Goal: Answer question/provide support: Share knowledge or assist other users

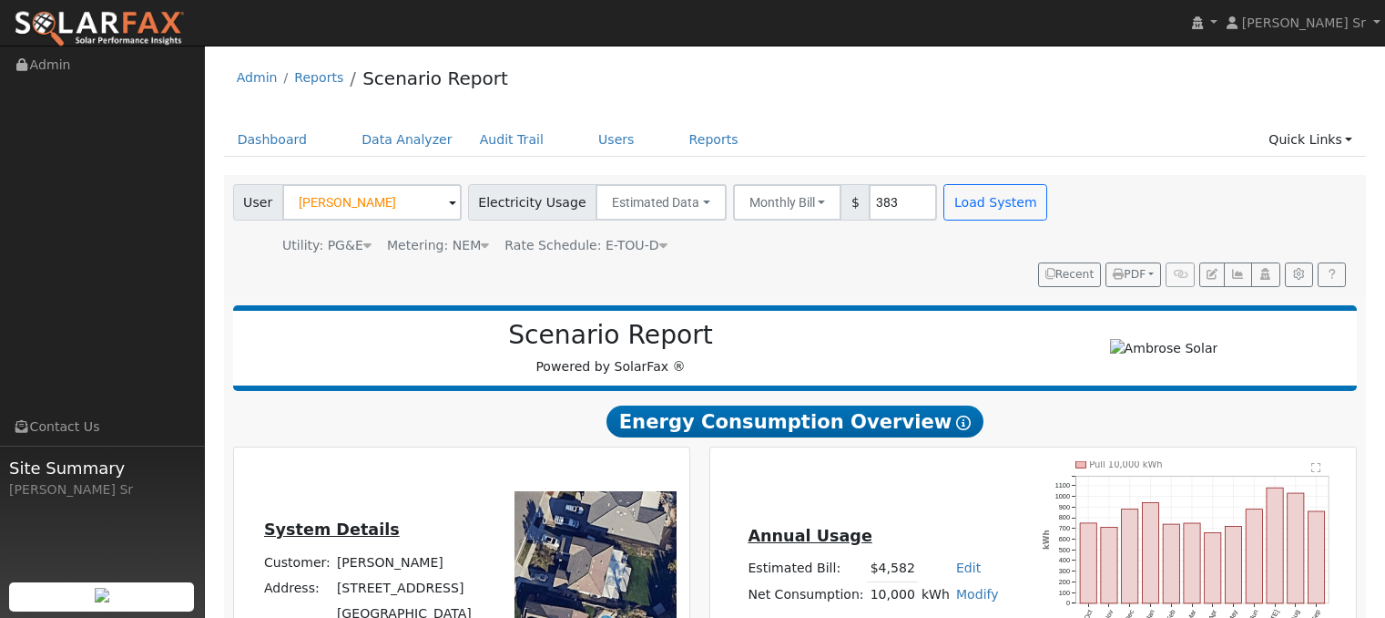
scroll to position [1165, 0]
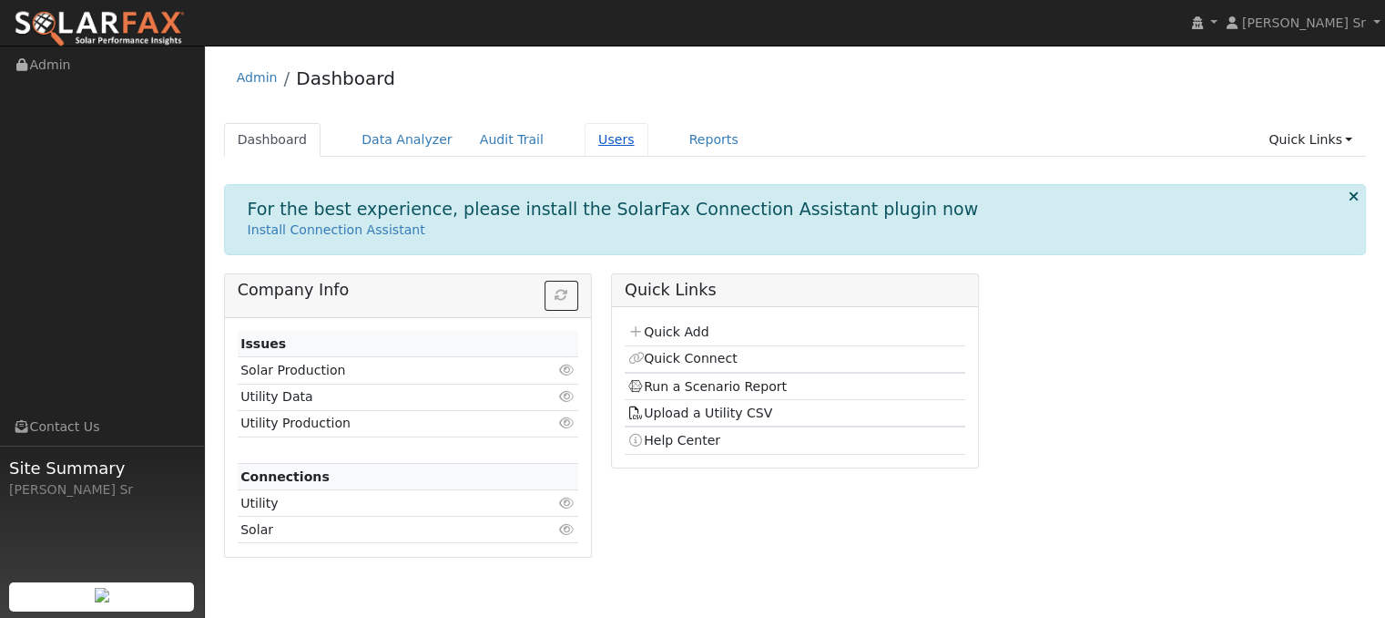
click at [585, 146] on link "Users" at bounding box center [617, 140] width 64 height 34
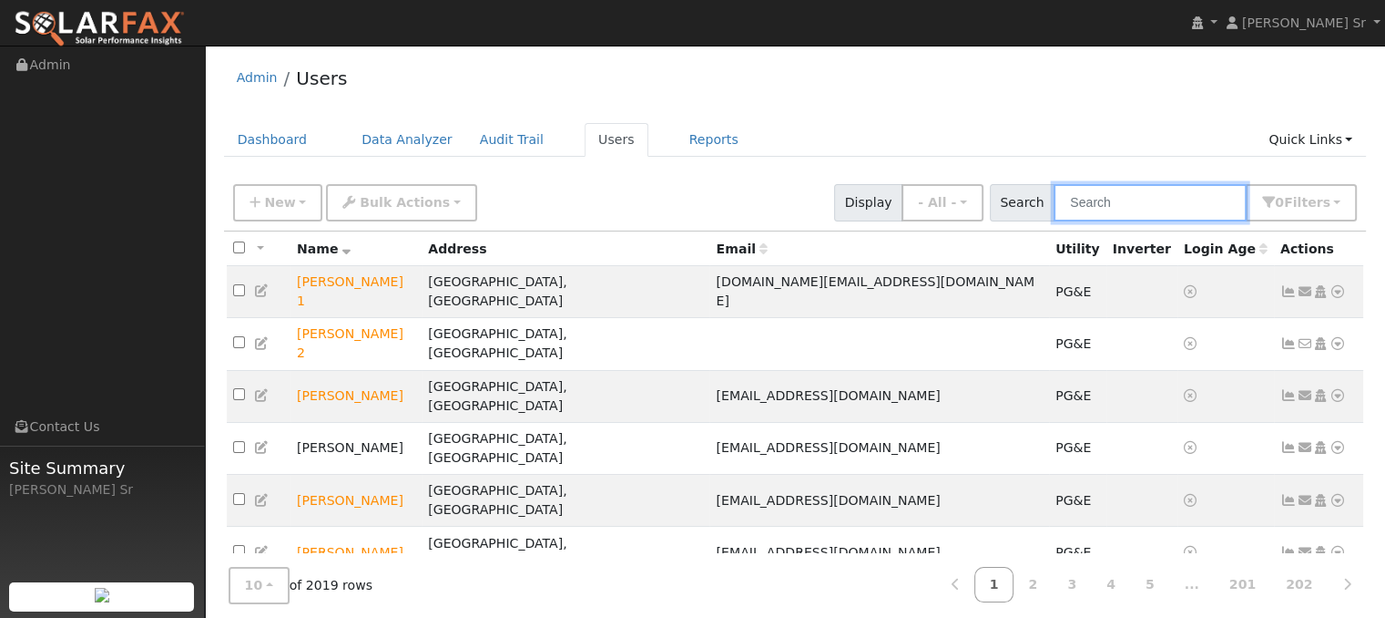
click at [1089, 212] on input "text" at bounding box center [1150, 202] width 193 height 37
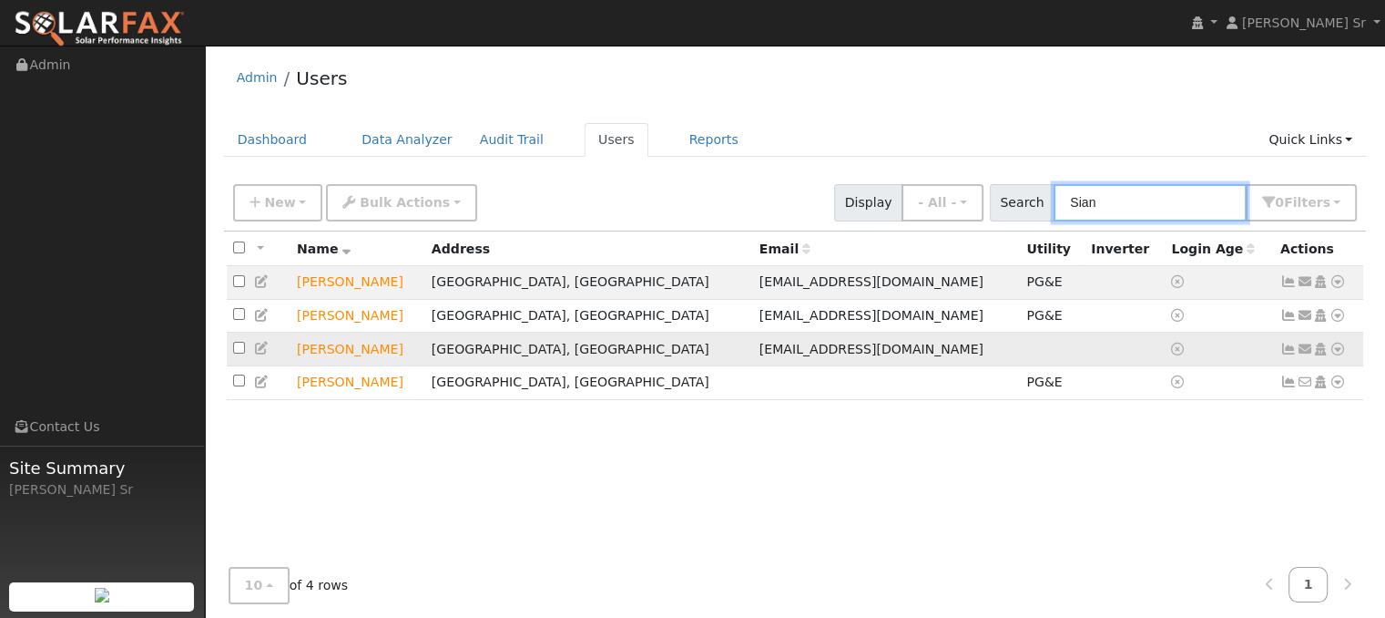
type input "Sian"
click at [1339, 348] on icon at bounding box center [1338, 348] width 16 height 13
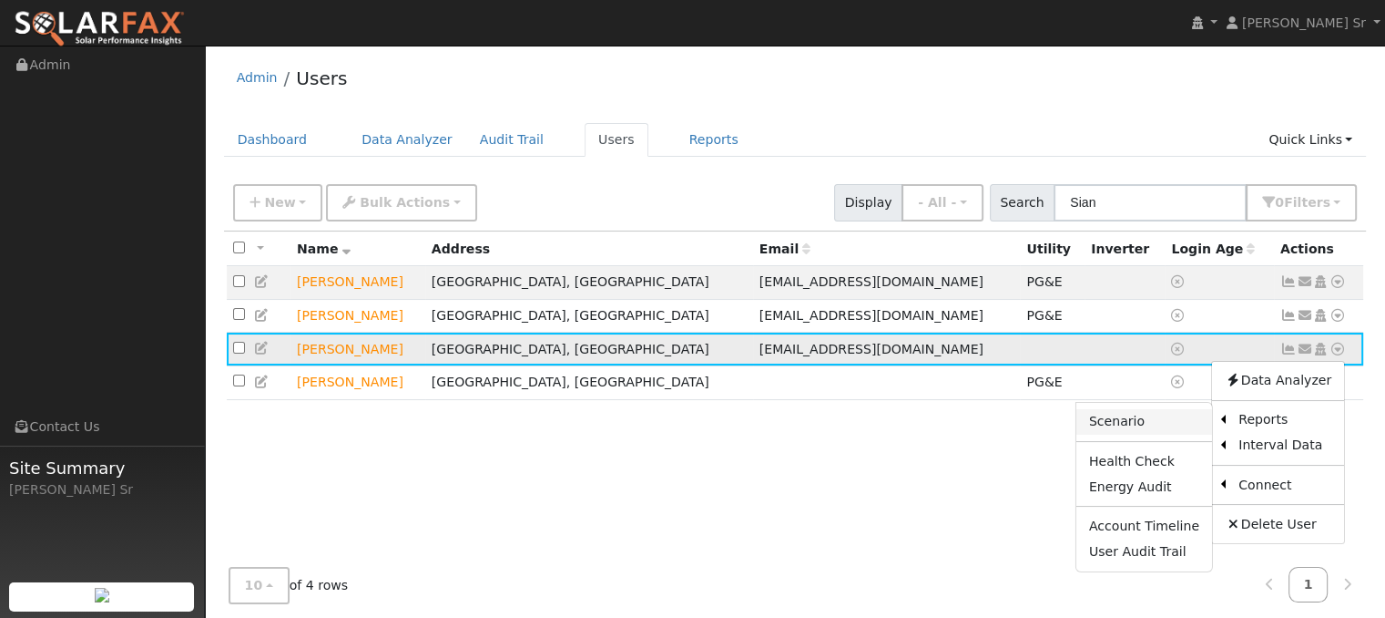
click at [1125, 423] on link "Scenario" at bounding box center [1145, 422] width 136 height 26
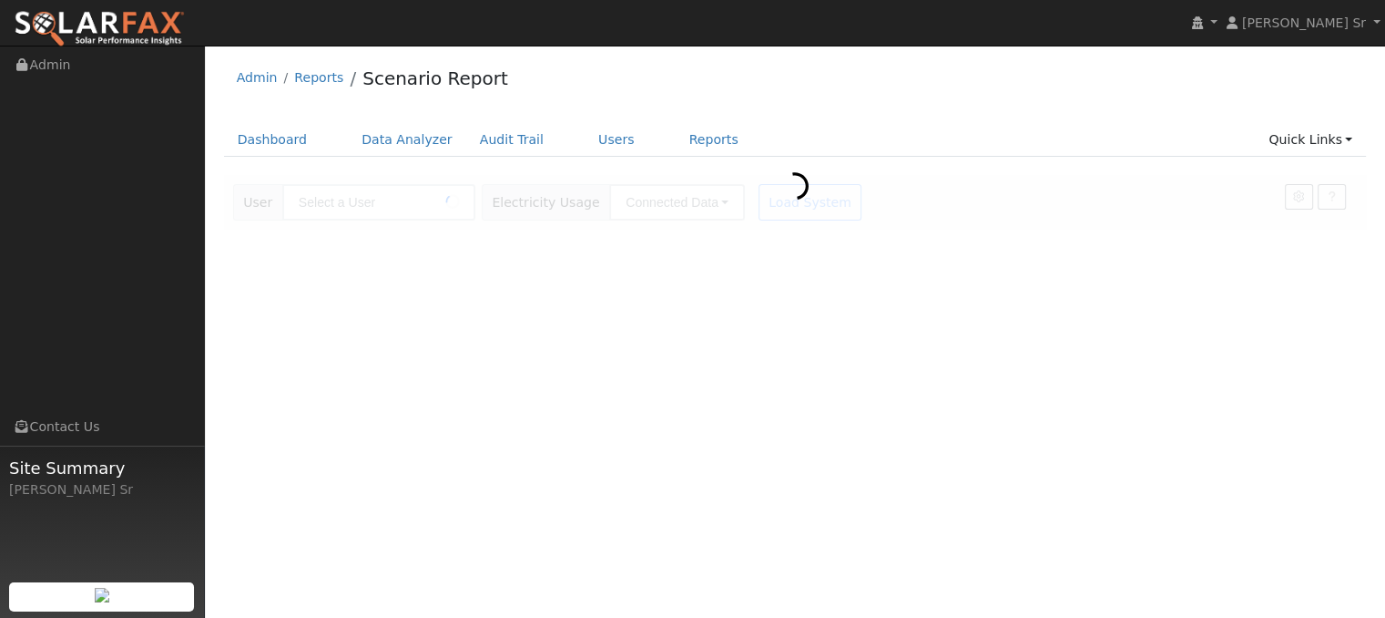
type input "[PERSON_NAME]"
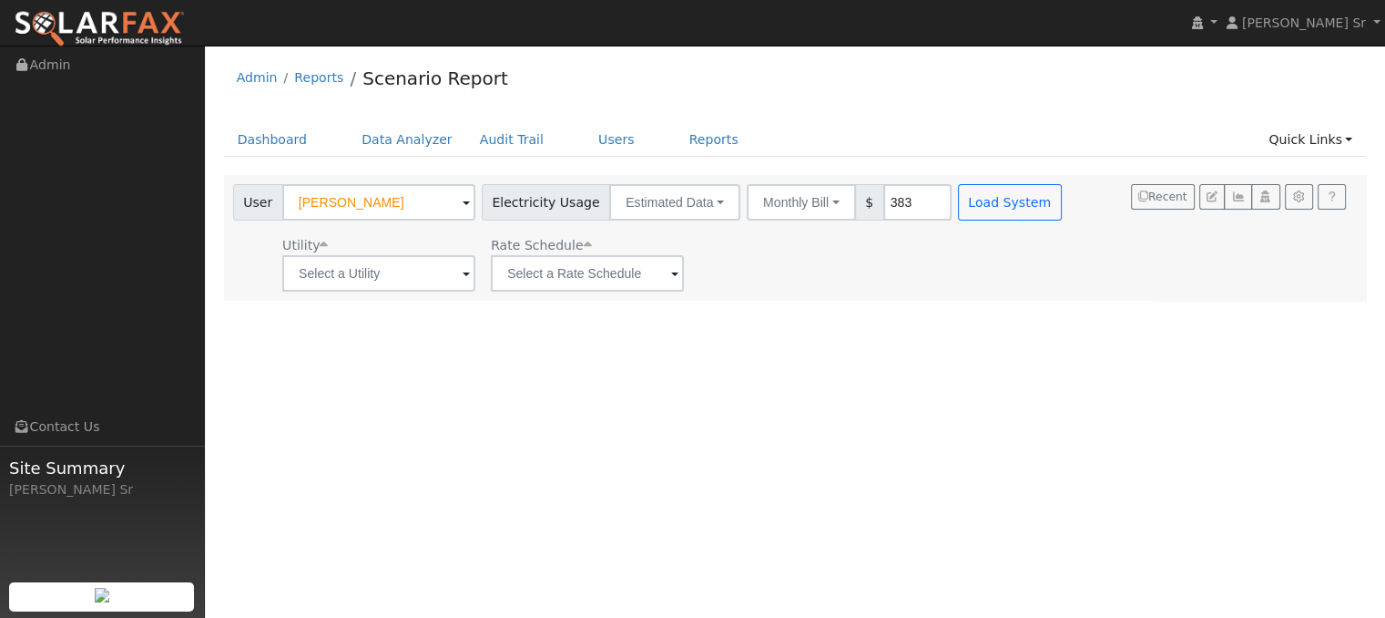
click at [463, 275] on span at bounding box center [466, 274] width 7 height 21
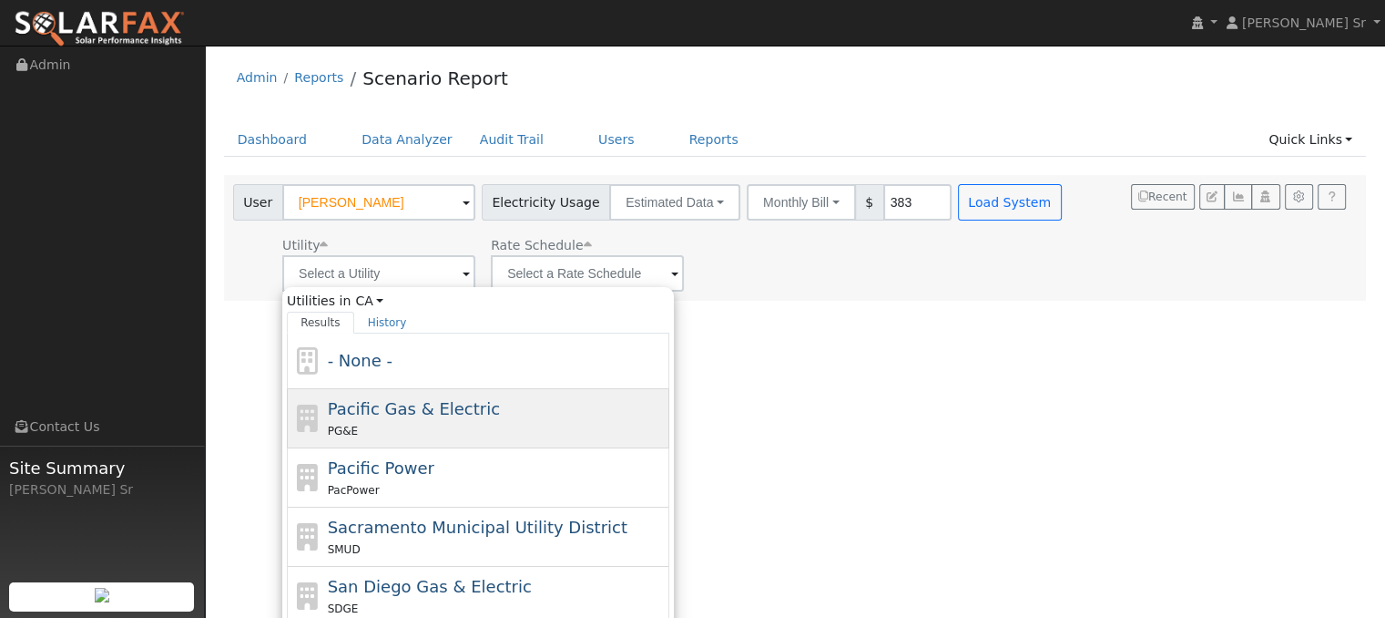
click at [408, 410] on span "Pacific Gas & Electric" at bounding box center [414, 408] width 172 height 19
type input "Pacific Gas & Electric"
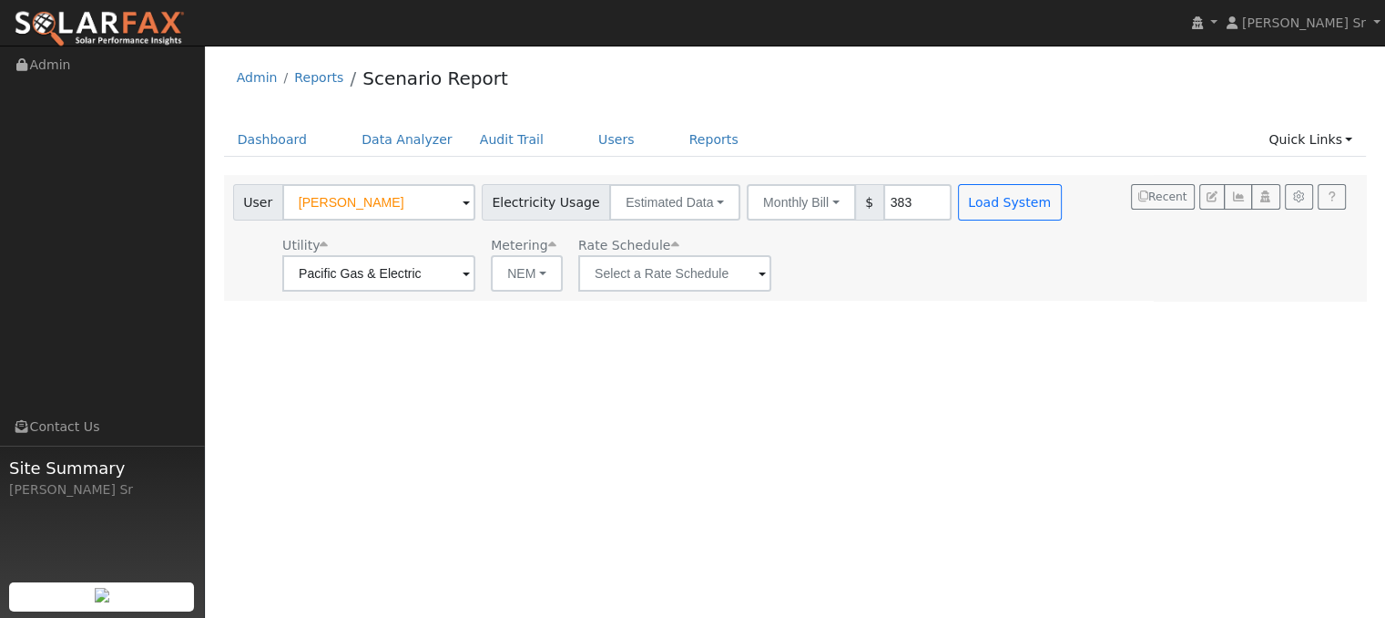
click at [759, 275] on span at bounding box center [762, 274] width 7 height 21
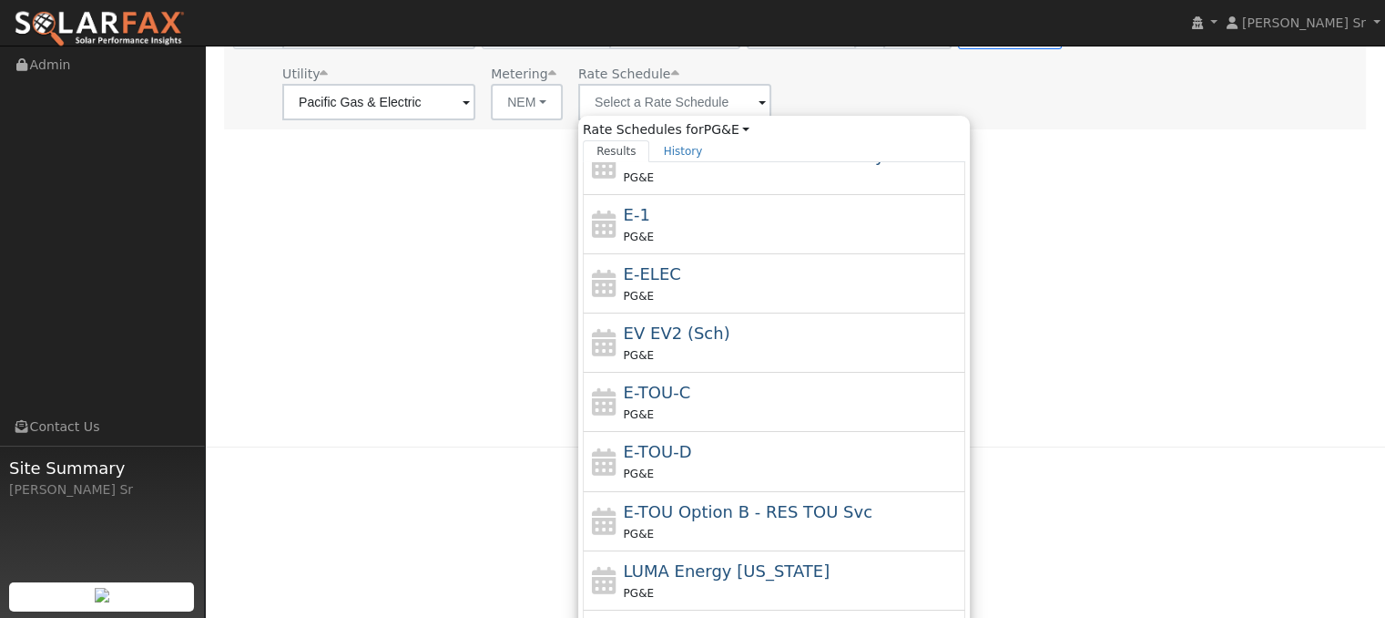
scroll to position [174, 0]
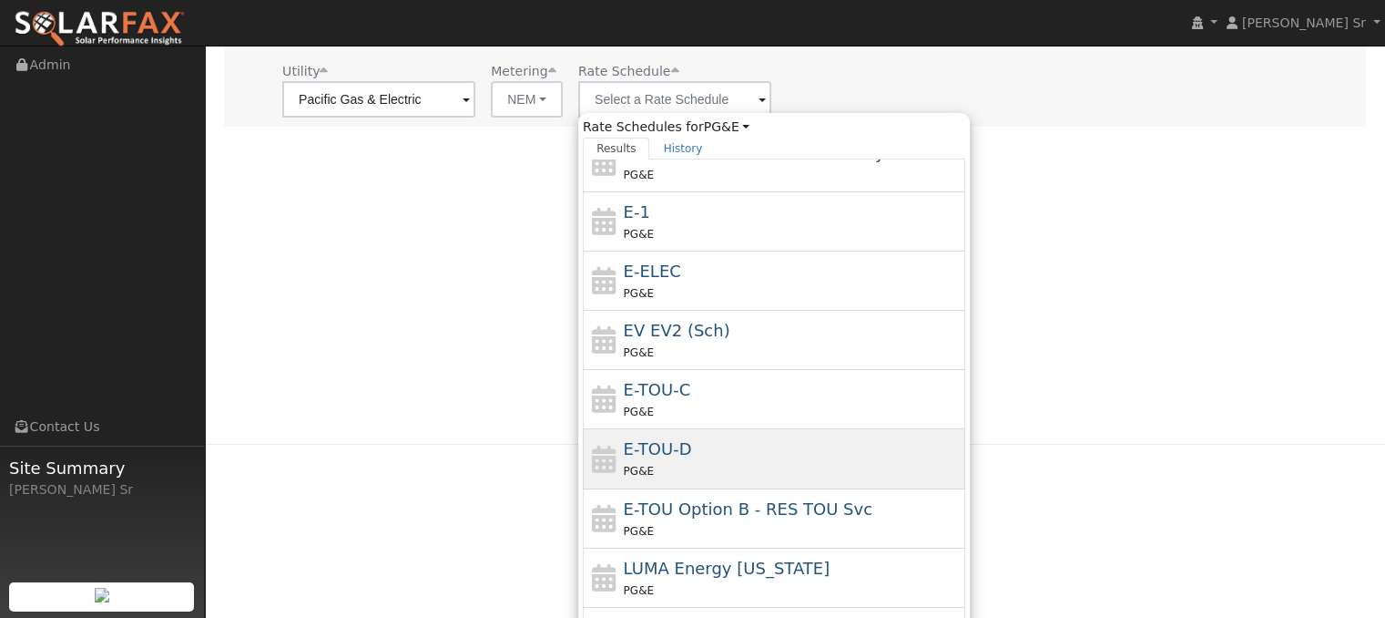
click at [678, 461] on div "PG&E" at bounding box center [793, 470] width 338 height 19
type input "E-TOU-D"
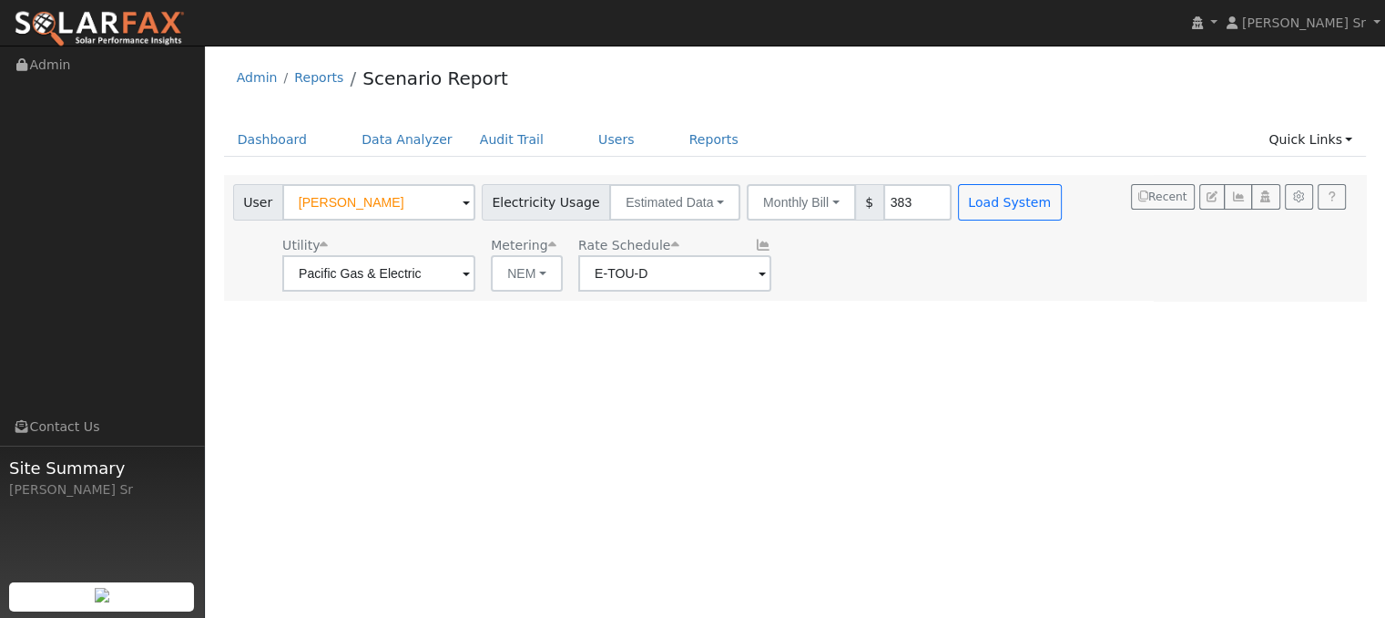
scroll to position [0, 0]
drag, startPoint x: 976, startPoint y: 202, endPoint x: 955, endPoint y: 200, distance: 21.9
click at [958, 200] on button "Load System" at bounding box center [1010, 202] width 104 height 36
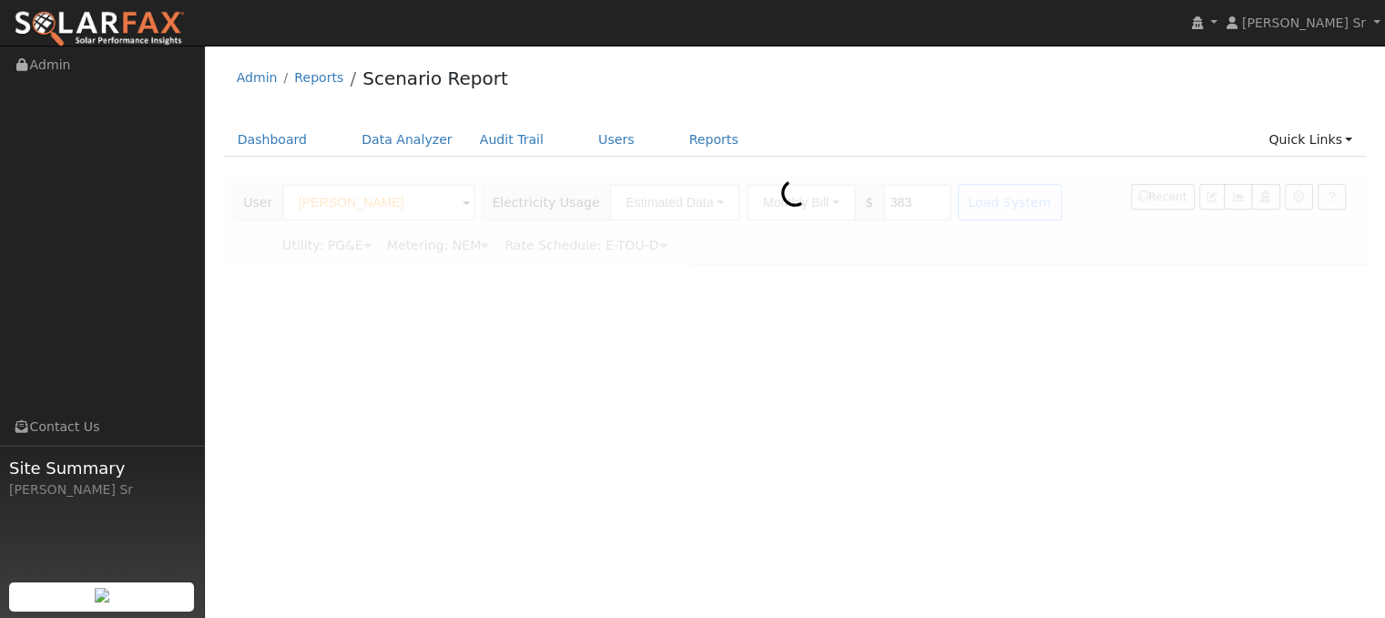
click at [955, 200] on div at bounding box center [795, 219] width 1143 height 89
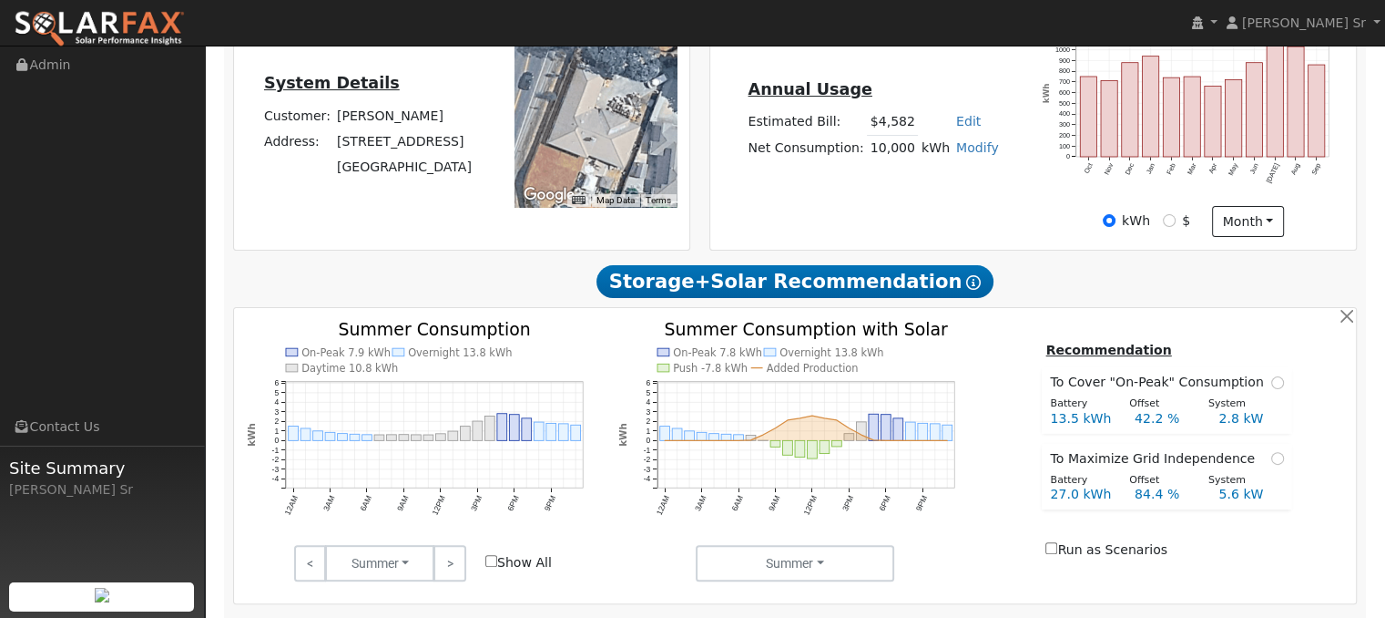
type input "0"
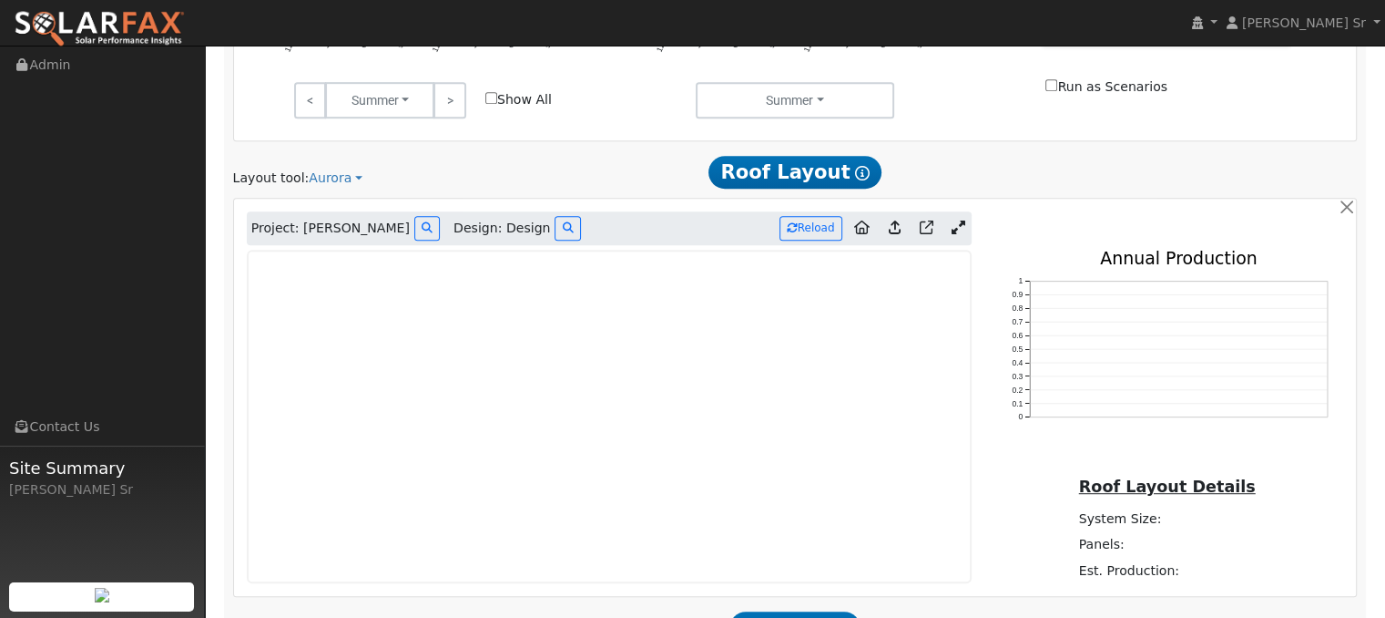
scroll to position [908, 0]
click at [959, 221] on icon at bounding box center [959, 228] width 14 height 14
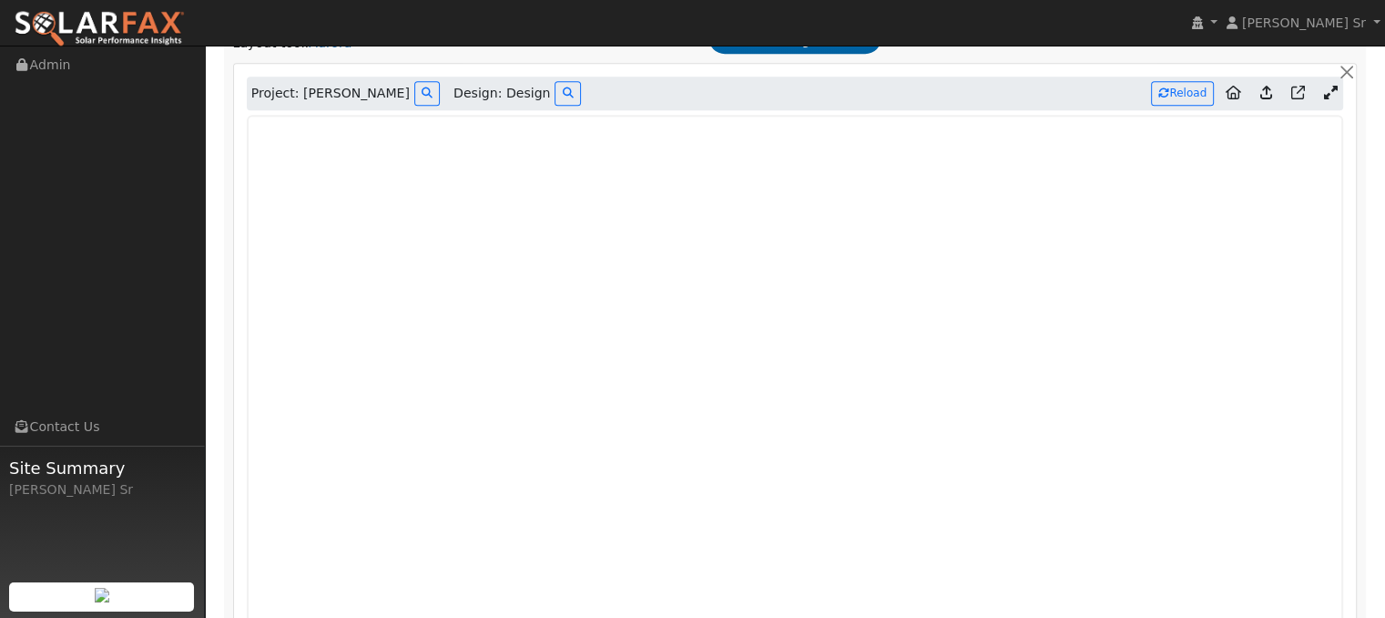
scroll to position [1040, 0]
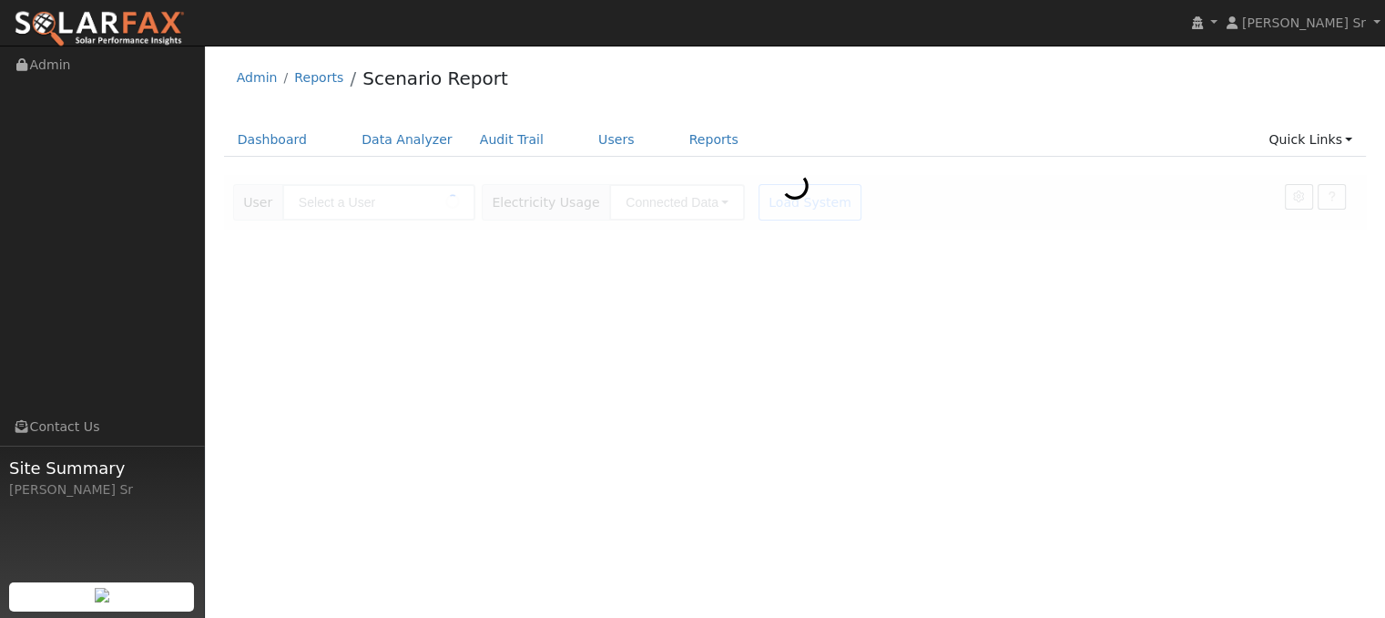
type input "[PERSON_NAME]"
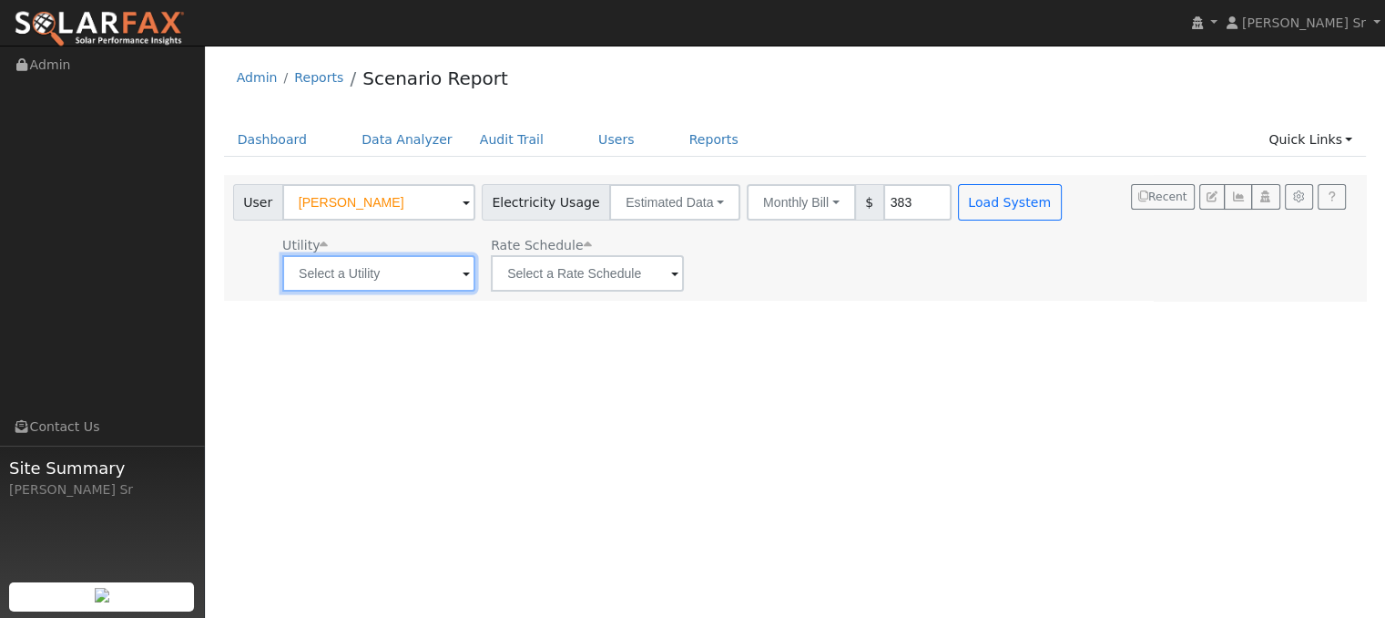
click at [455, 274] on input "text" at bounding box center [378, 273] width 193 height 36
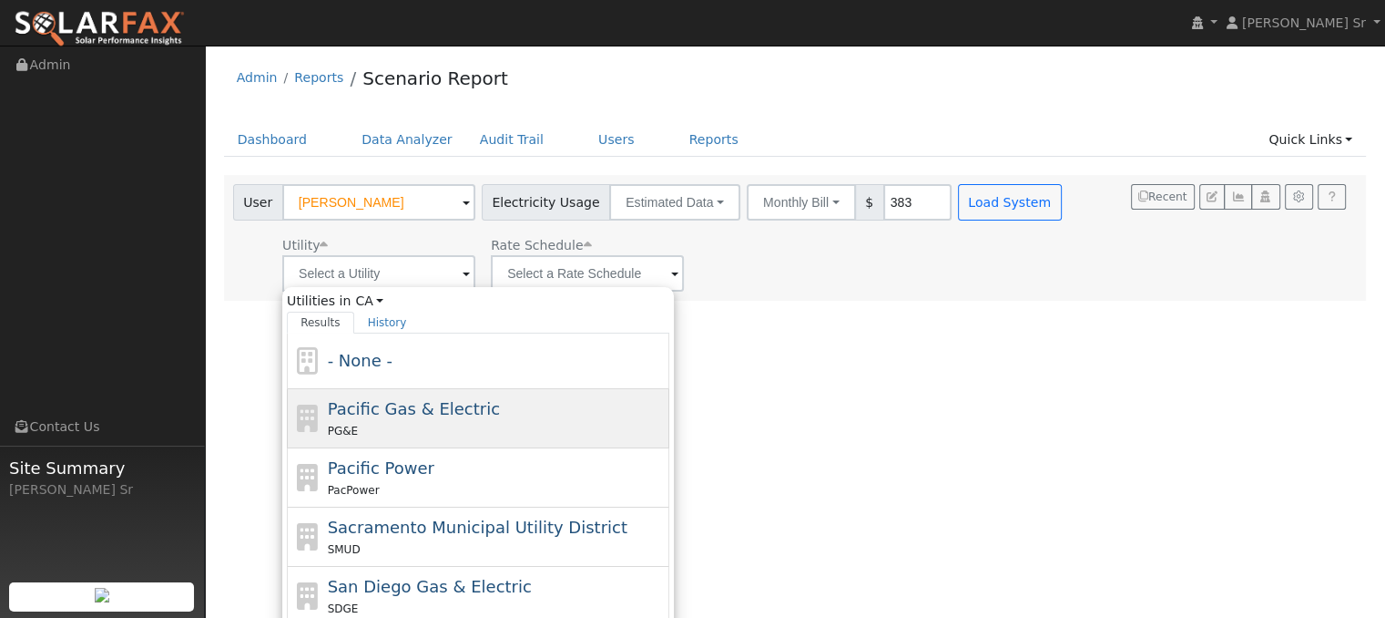
click at [462, 408] on span "Pacific Gas & Electric" at bounding box center [414, 408] width 172 height 19
type input "Pacific Gas & Electric"
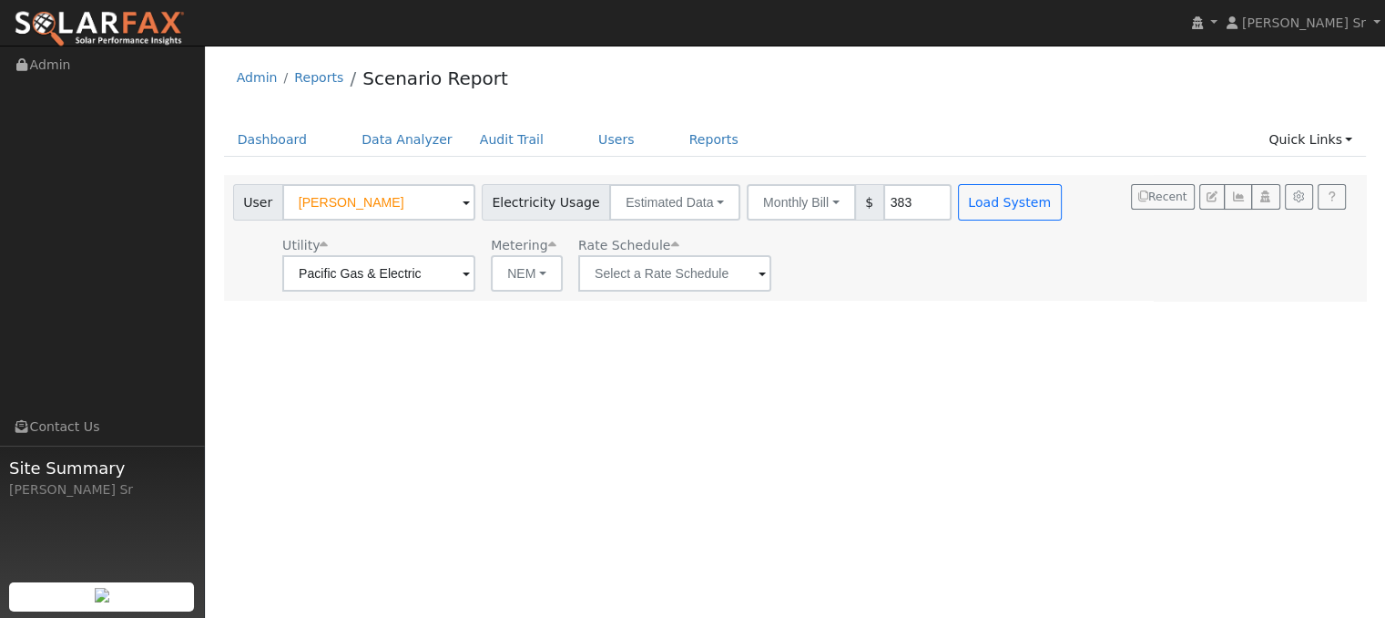
click at [759, 274] on span at bounding box center [762, 274] width 7 height 21
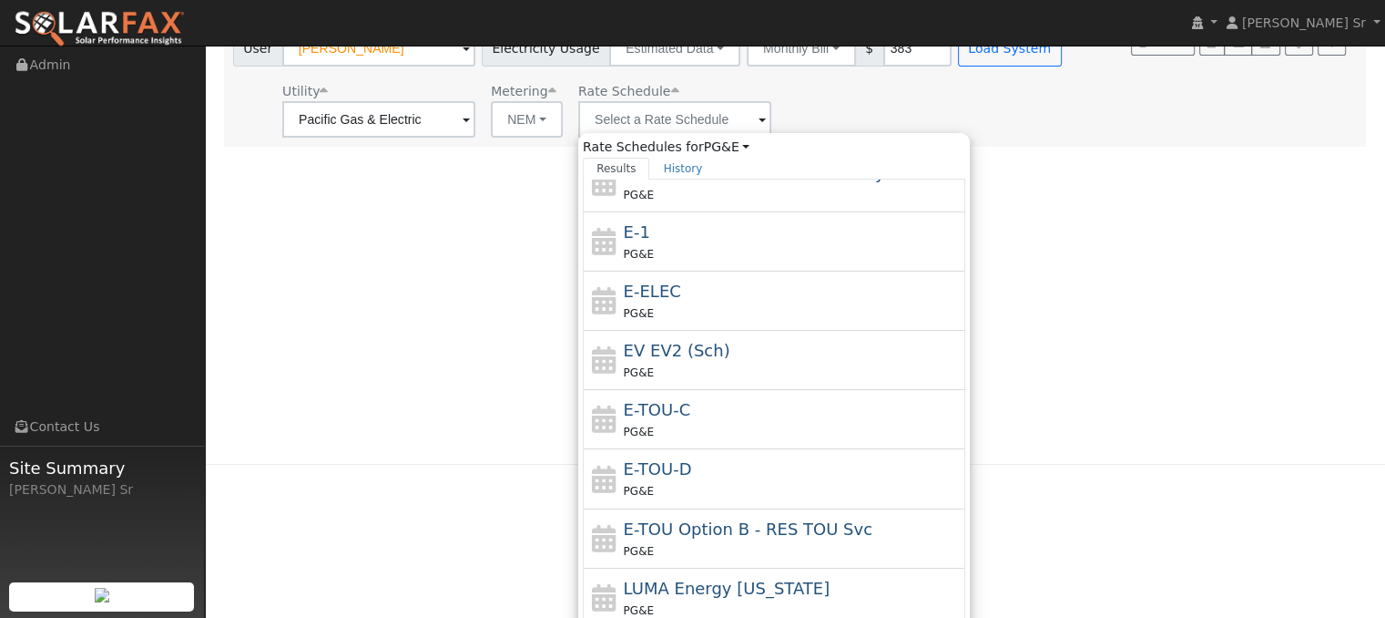
scroll to position [161, 0]
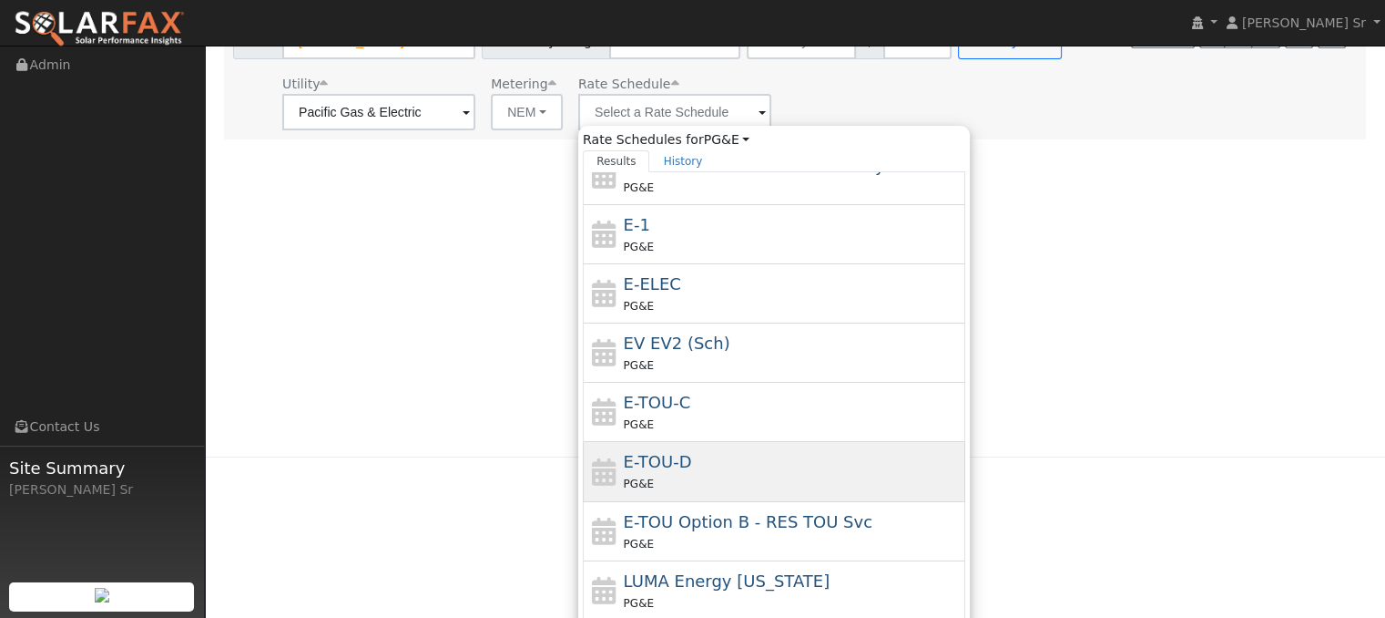
click at [724, 467] on div "E-TOU-D PG&E" at bounding box center [793, 471] width 338 height 44
type input "E-TOU-D"
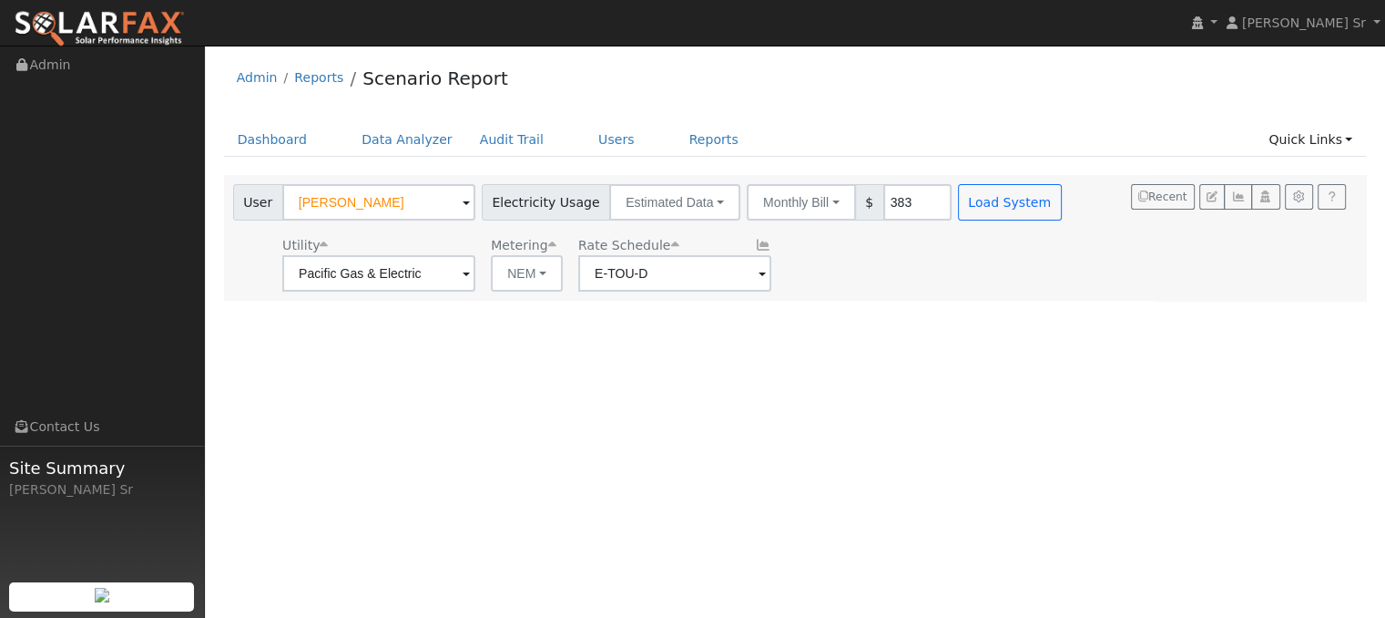
scroll to position [0, 0]
click at [978, 198] on button "Load System" at bounding box center [1010, 202] width 104 height 36
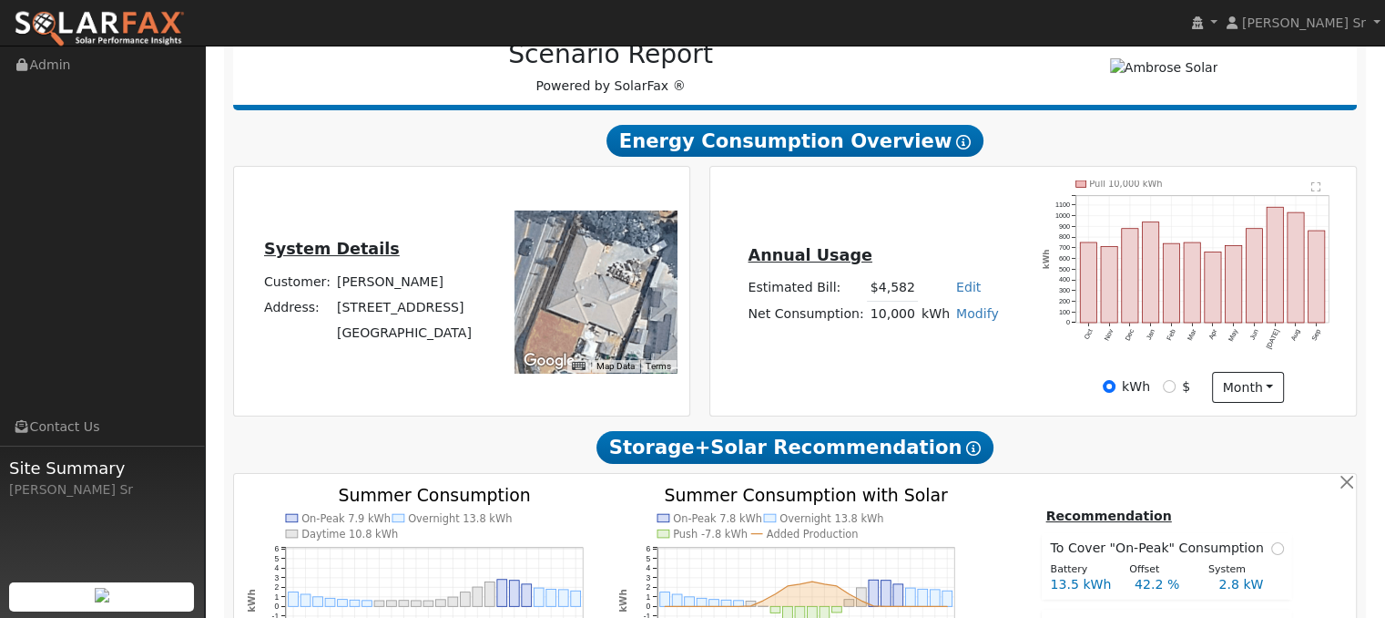
type input "31889"
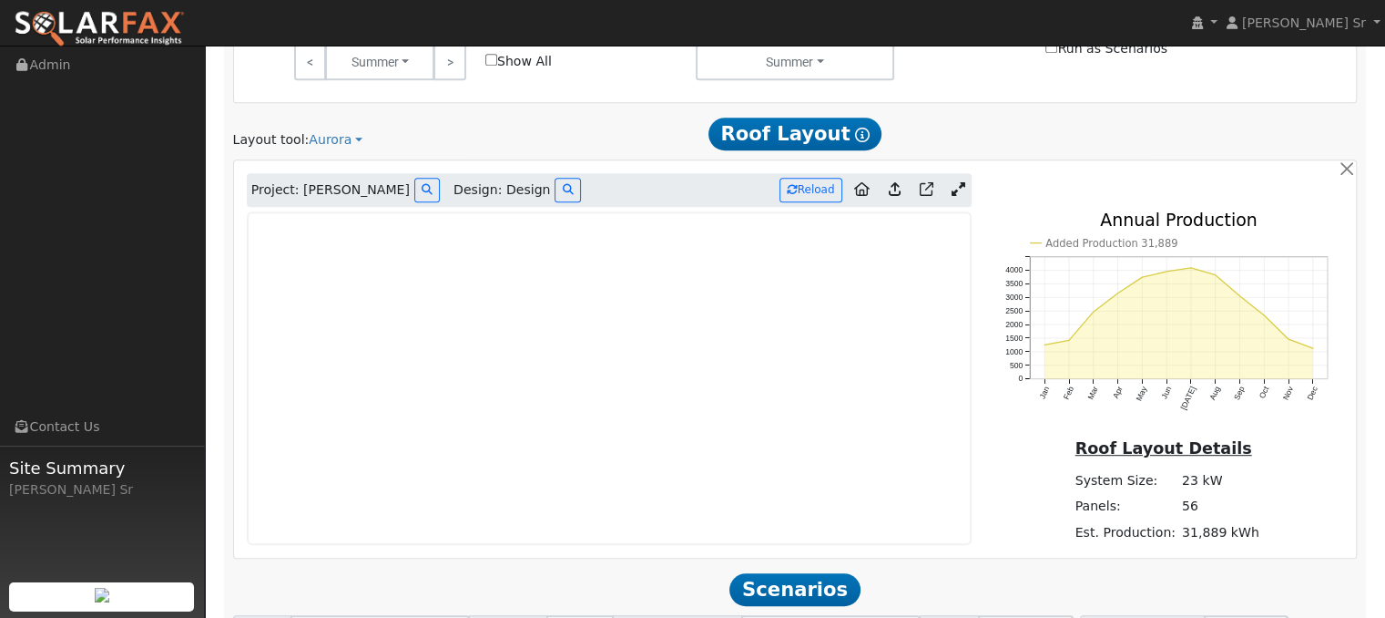
scroll to position [952, 0]
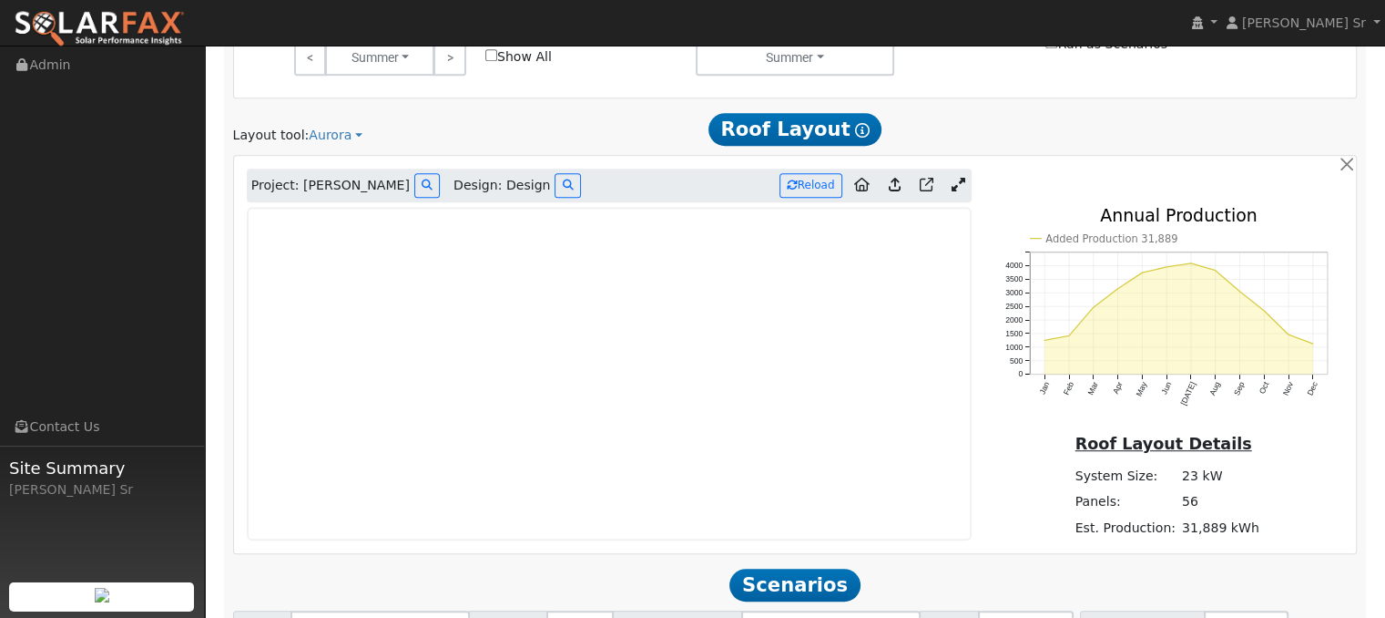
click at [962, 172] on link at bounding box center [959, 185] width 26 height 27
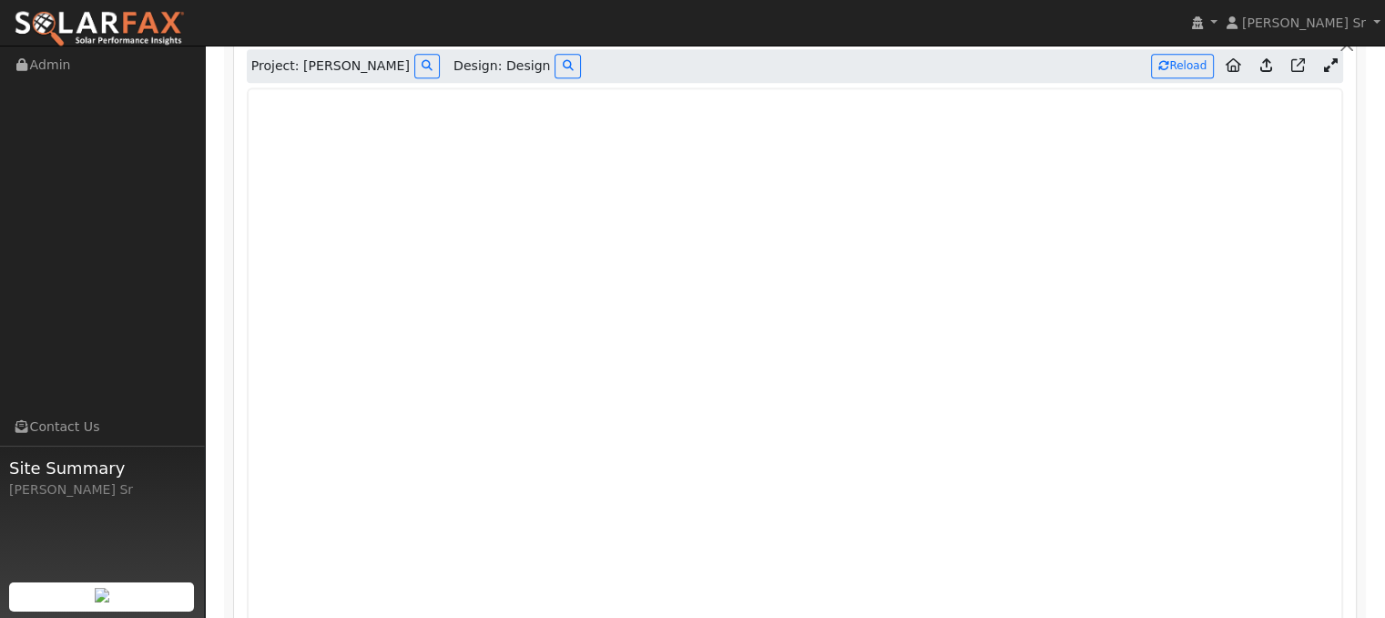
scroll to position [1131, 0]
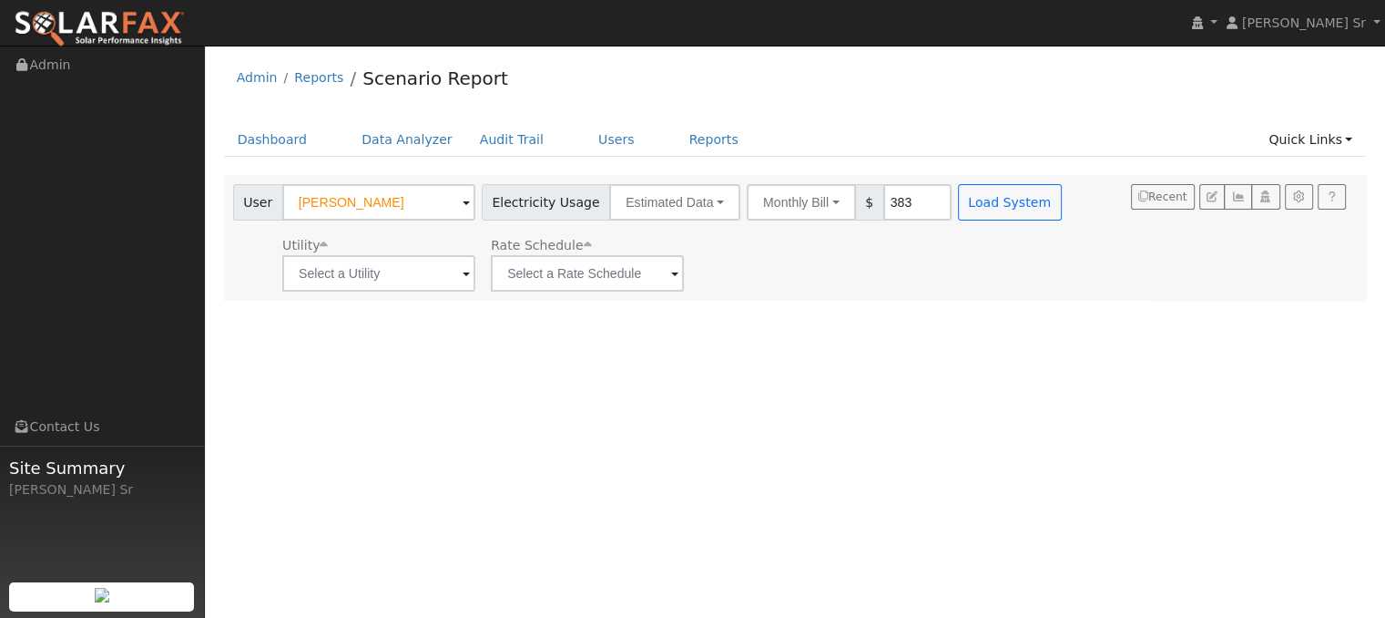
click at [465, 270] on span at bounding box center [466, 274] width 7 height 21
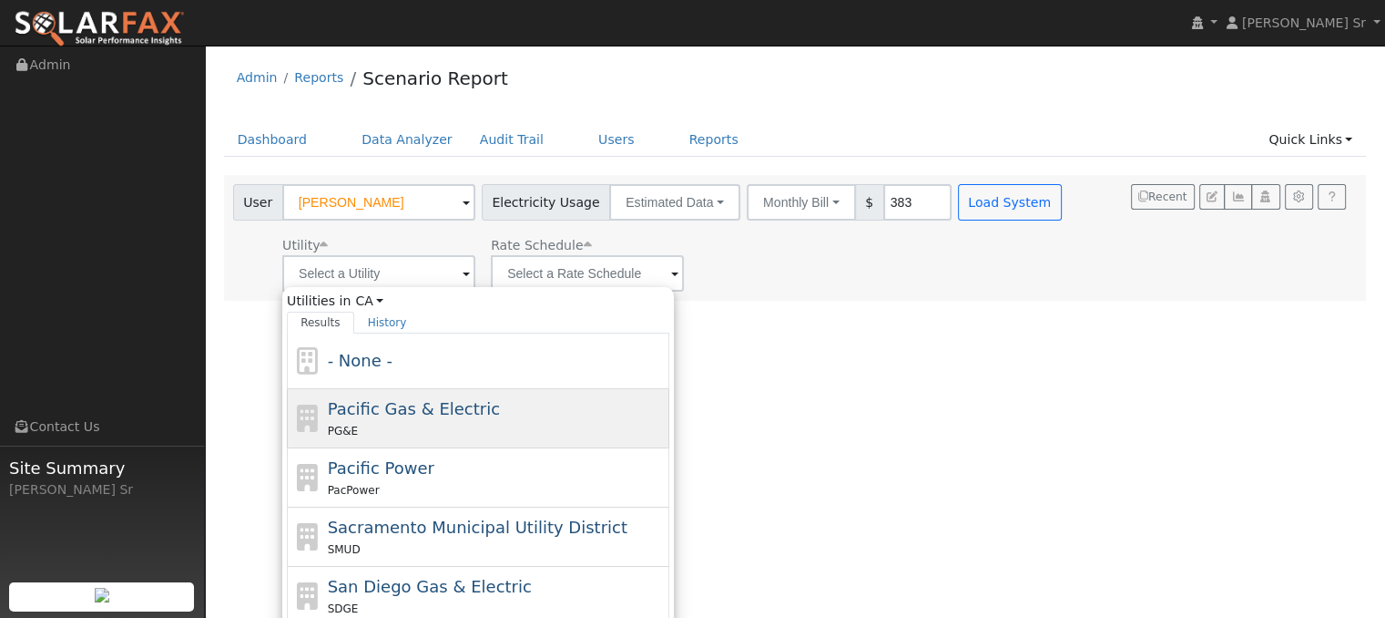
click at [470, 421] on div "PG&E" at bounding box center [497, 430] width 338 height 19
type input "Pacific Gas & Electric"
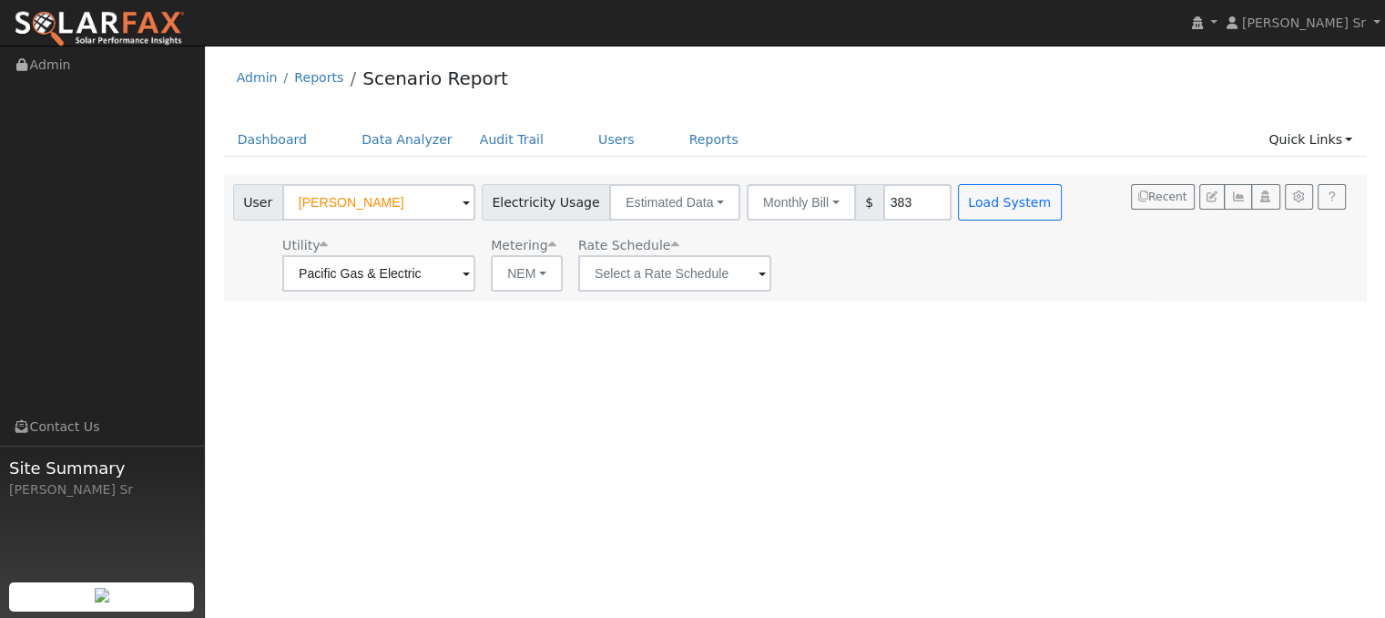
click at [759, 271] on span at bounding box center [762, 274] width 7 height 21
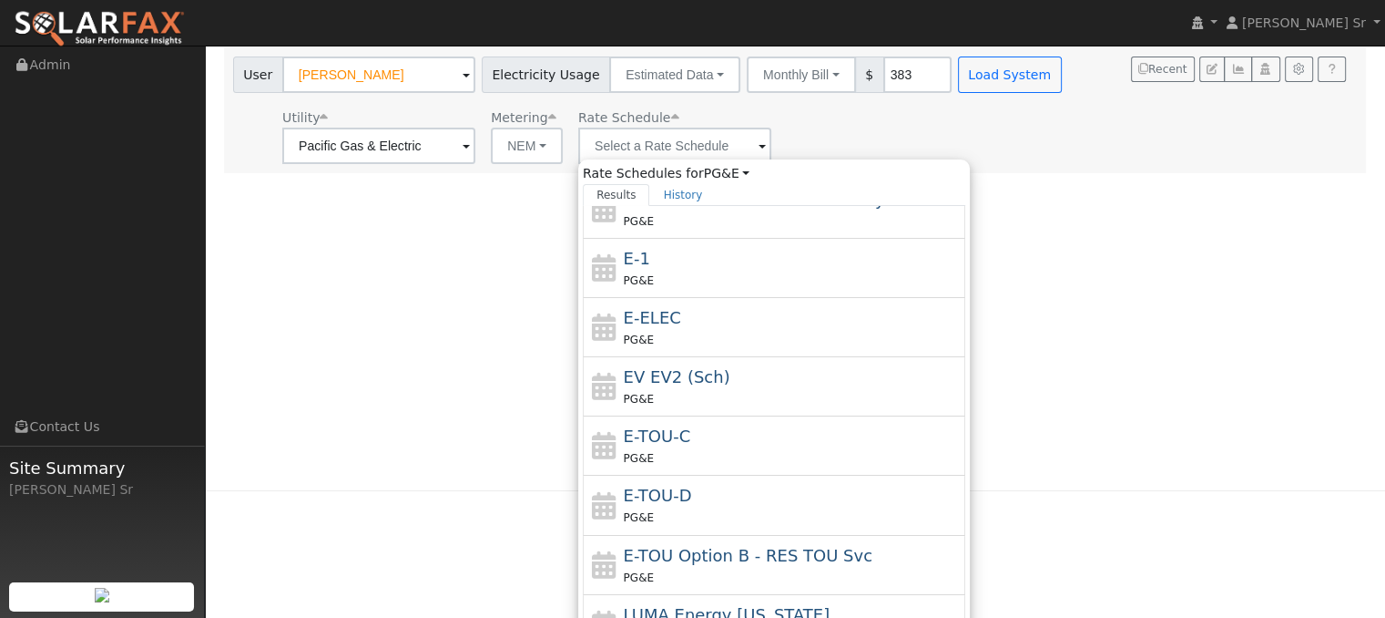
scroll to position [128, 0]
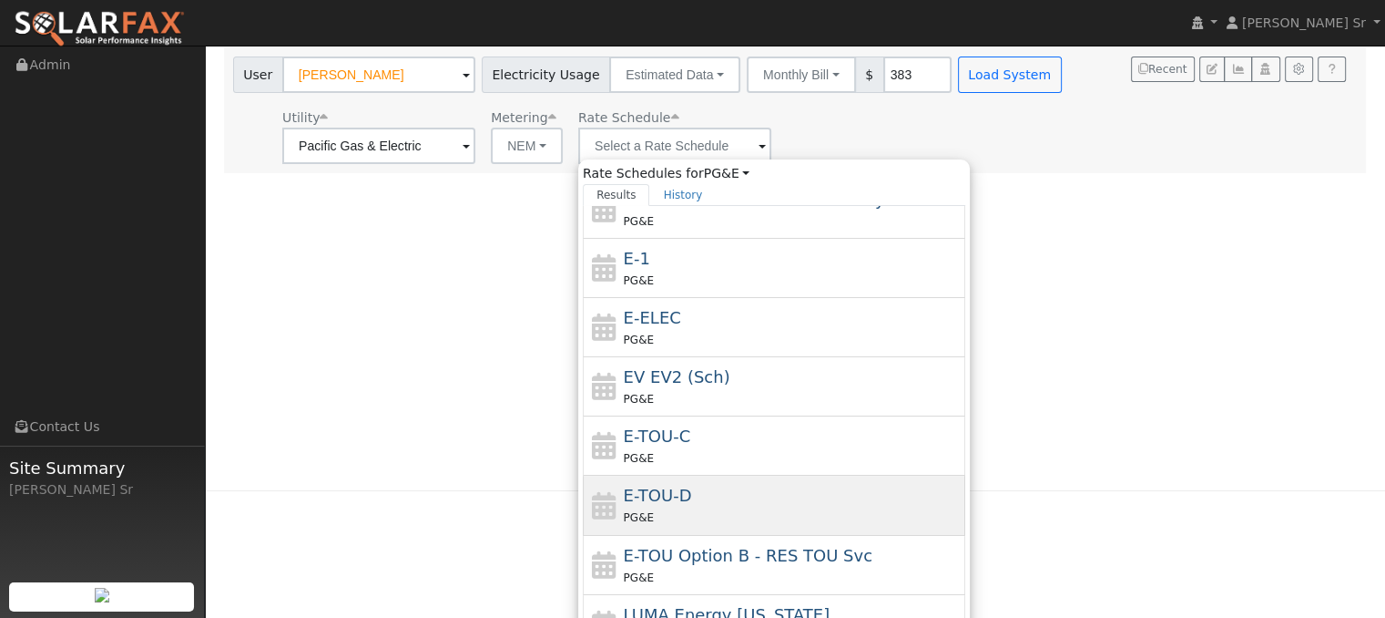
click at [672, 491] on span "E-TOU-D" at bounding box center [658, 495] width 68 height 19
type input "E-TOU-D"
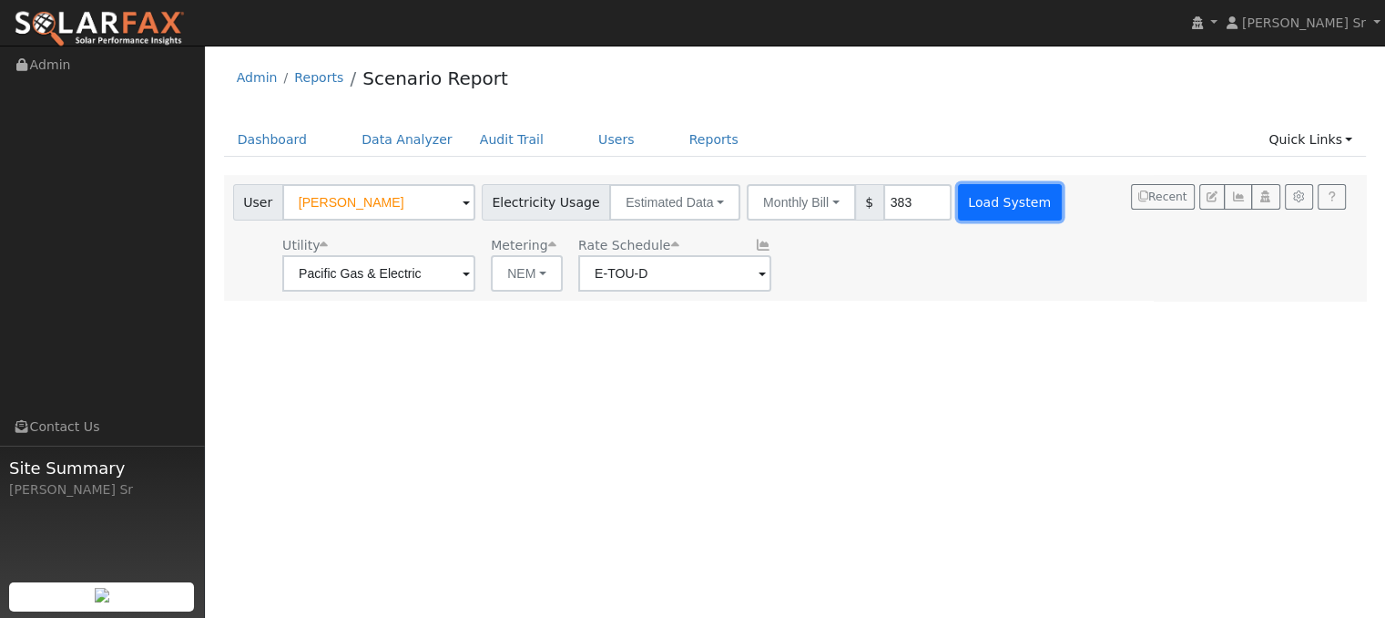
click at [987, 206] on button "Load System" at bounding box center [1010, 202] width 104 height 36
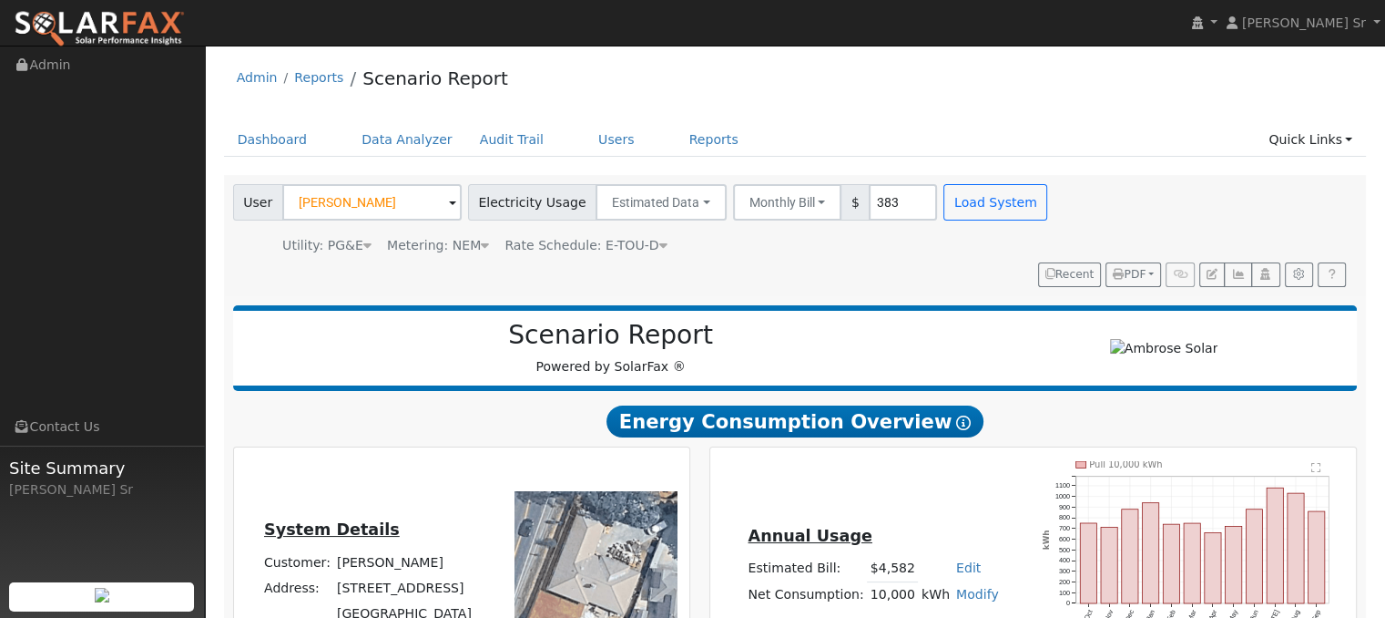
type input "31889"
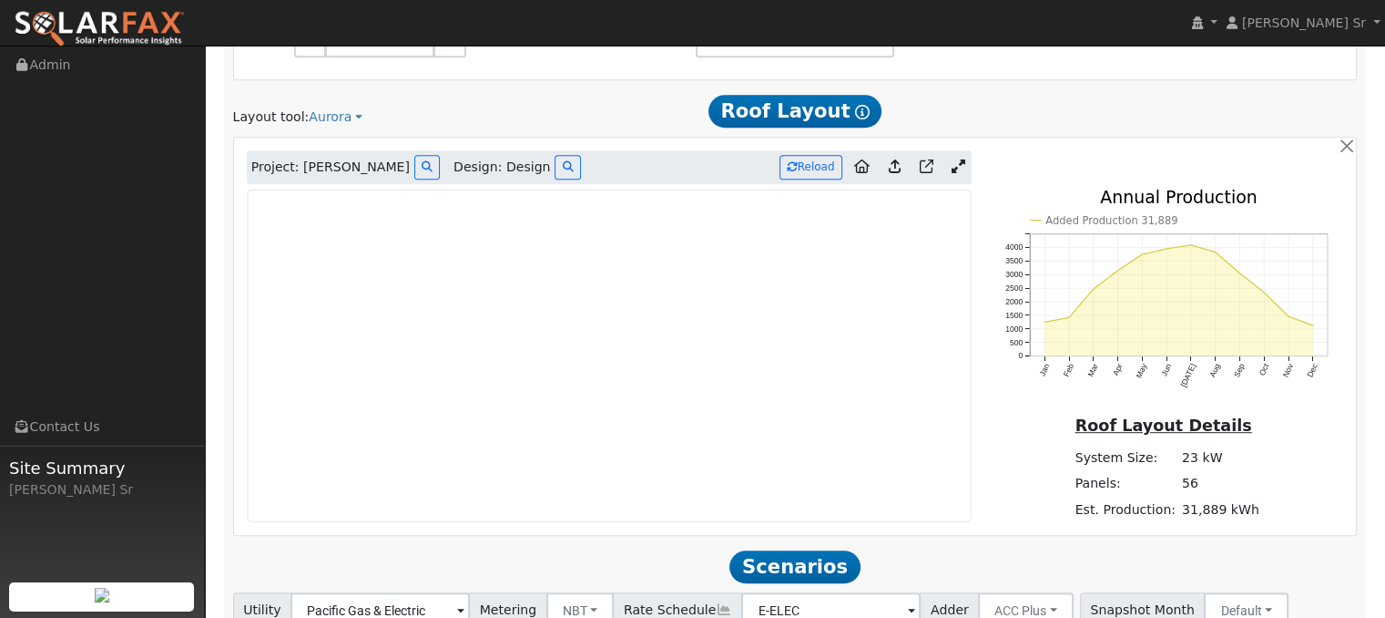
scroll to position [962, 0]
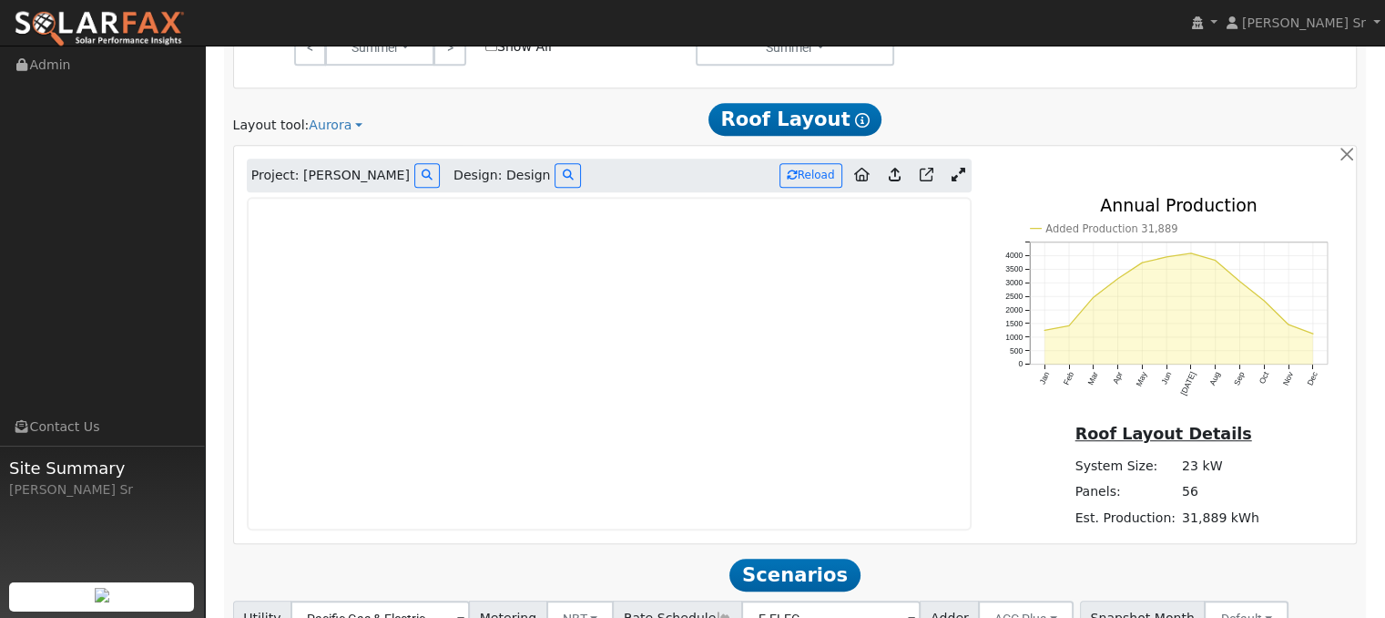
click at [957, 168] on icon at bounding box center [959, 175] width 14 height 14
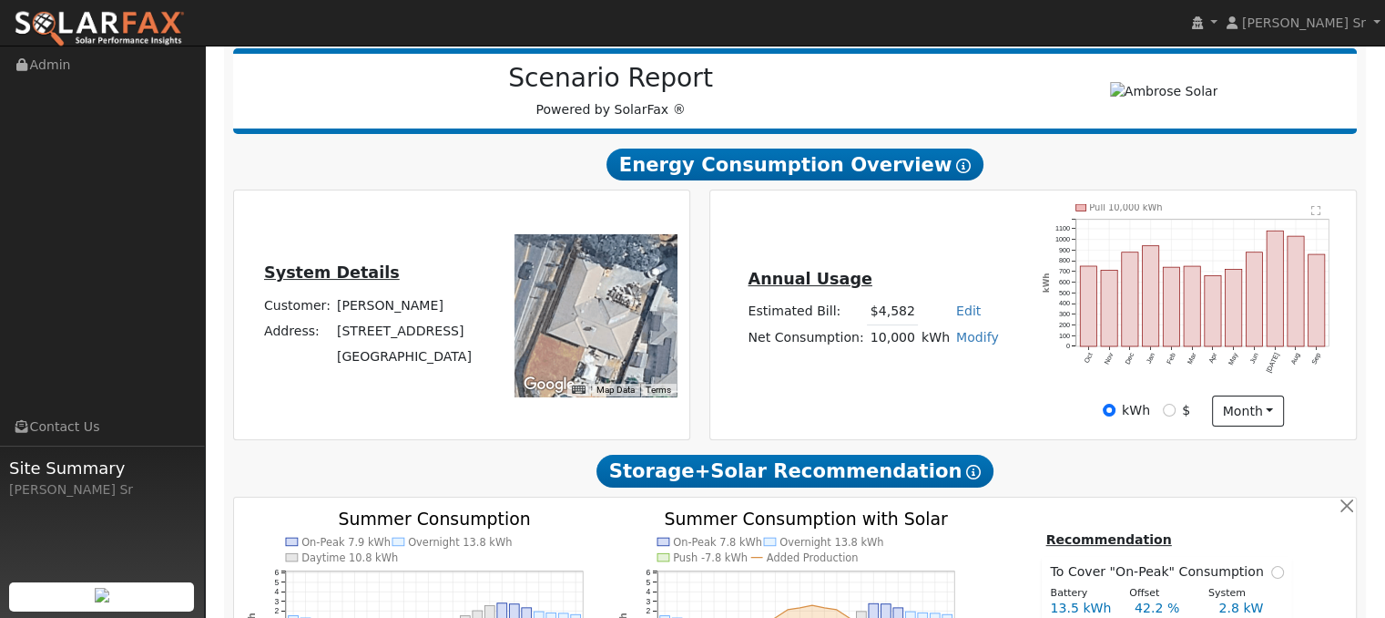
scroll to position [0, 0]
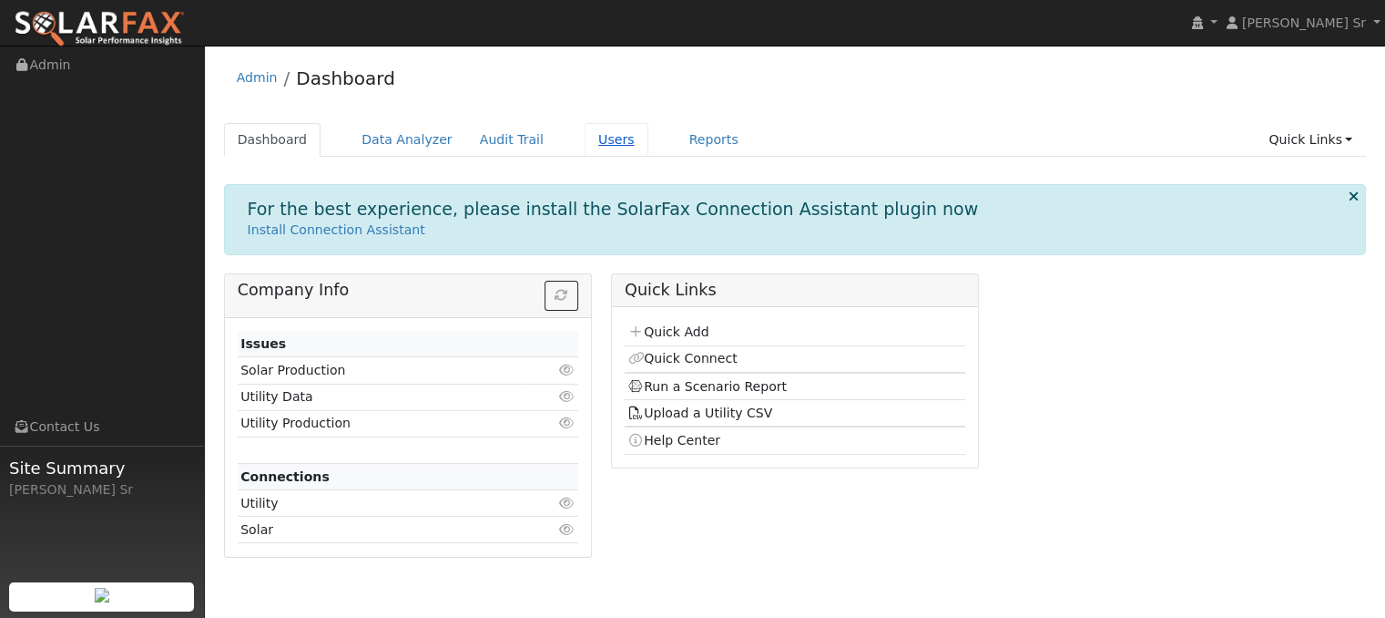
click at [585, 130] on link "Users" at bounding box center [617, 140] width 64 height 34
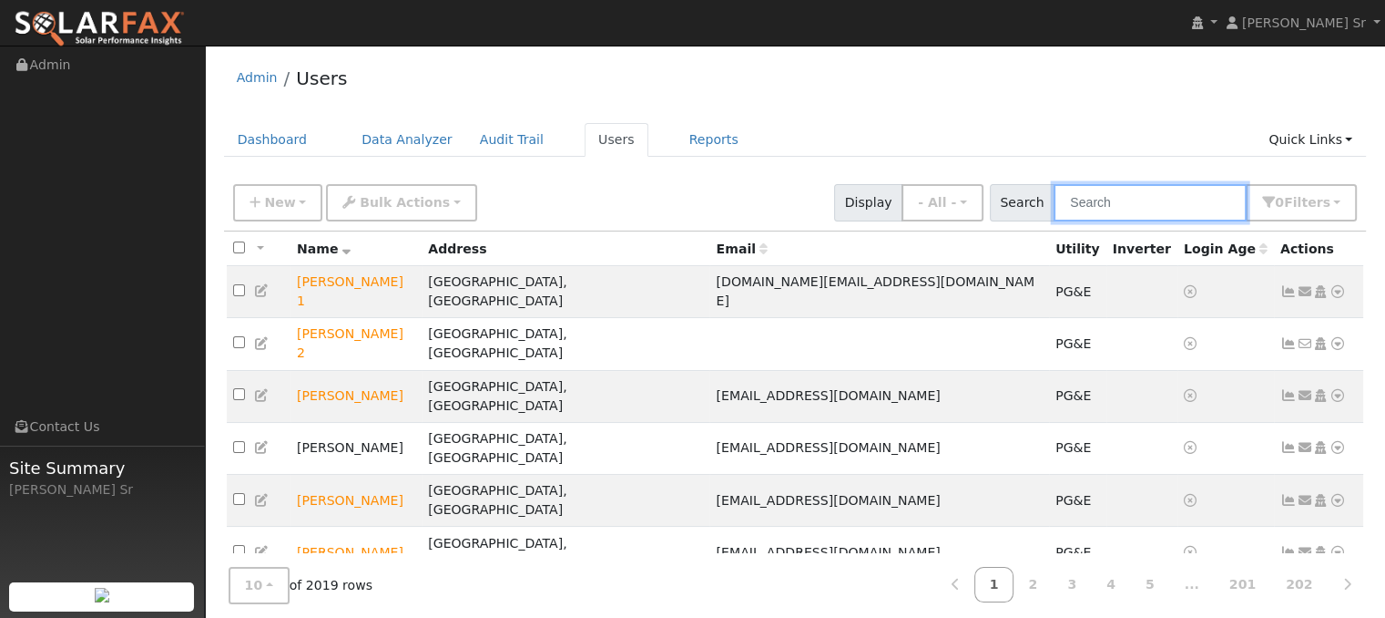
click at [1111, 212] on input "text" at bounding box center [1150, 202] width 193 height 37
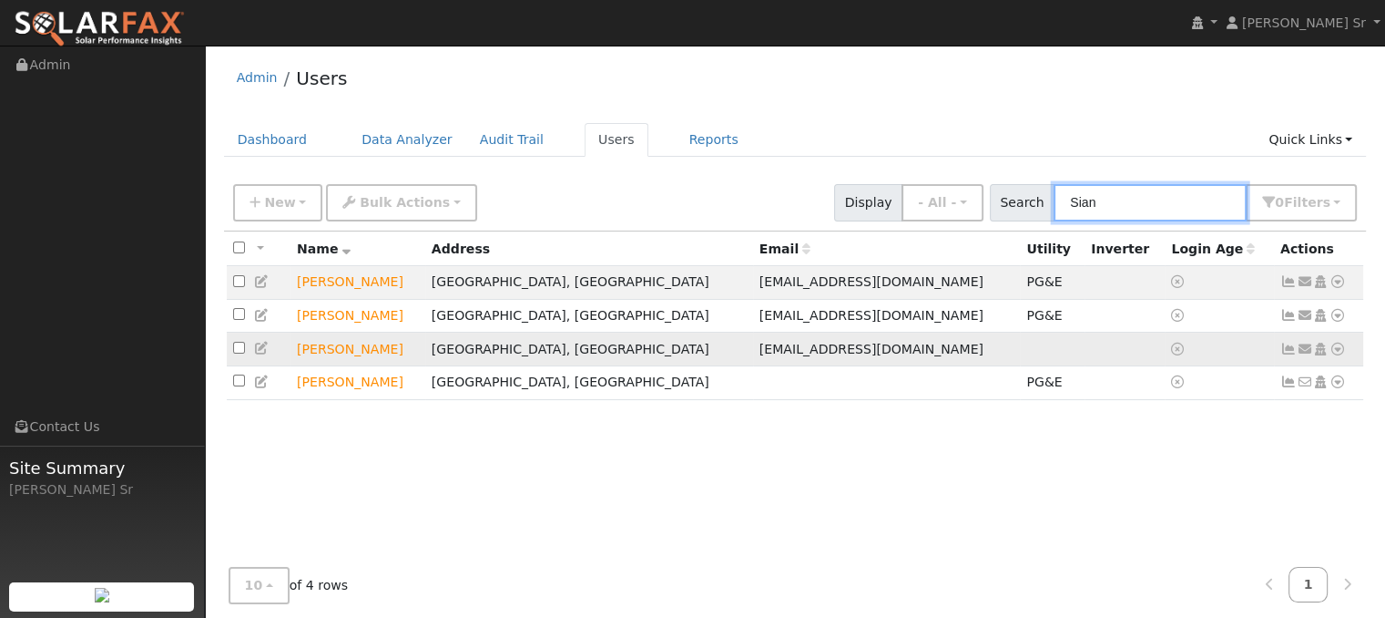
type input "Sian"
click at [1334, 348] on icon at bounding box center [1338, 348] width 16 height 13
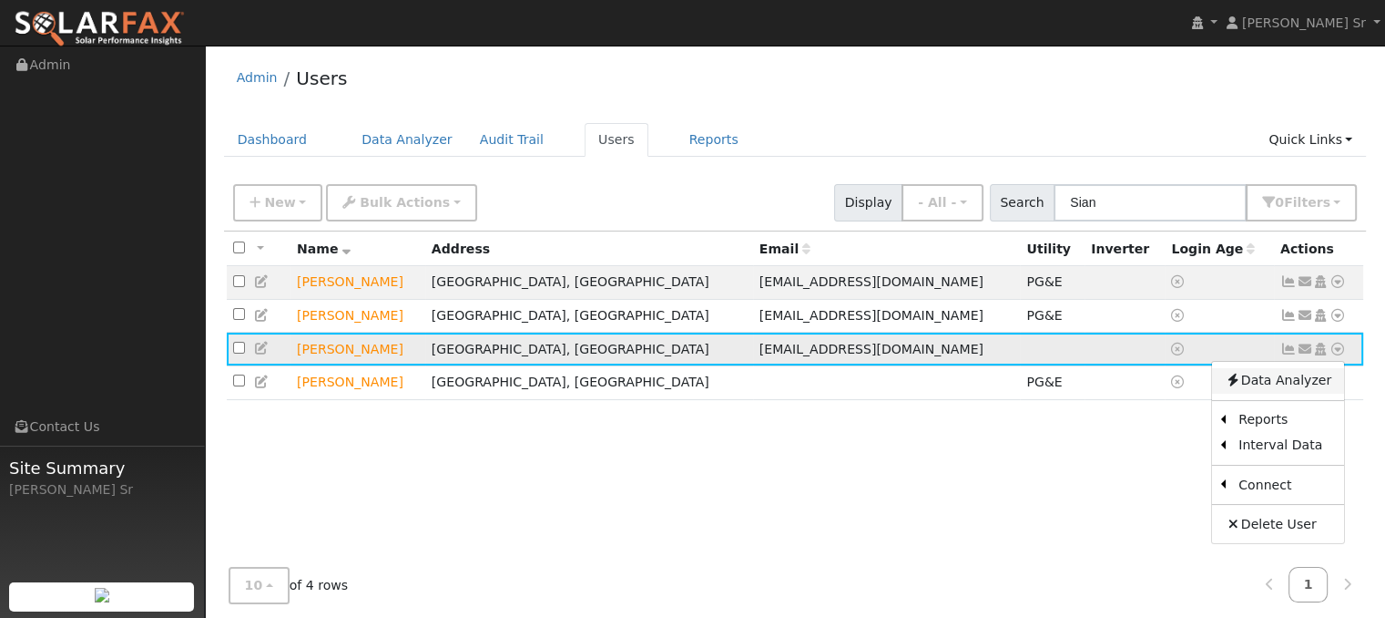
click at [1262, 383] on link "Data Analyzer" at bounding box center [1278, 381] width 132 height 26
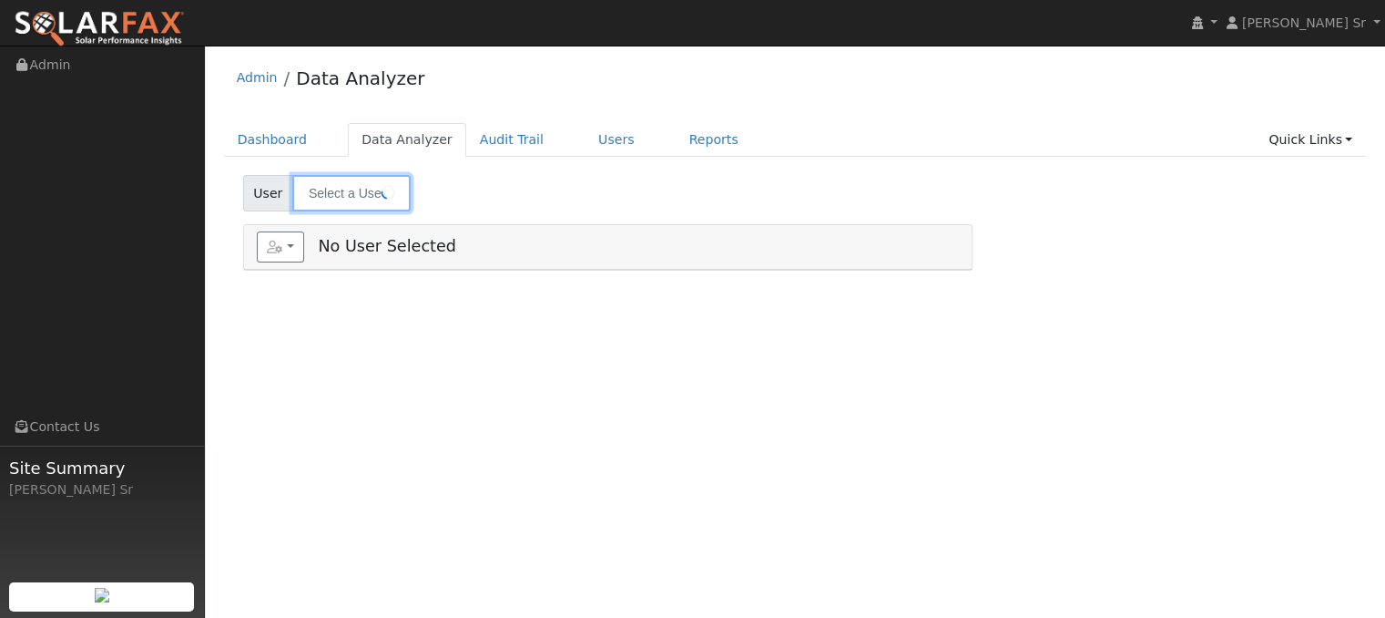
type input "[PERSON_NAME]"
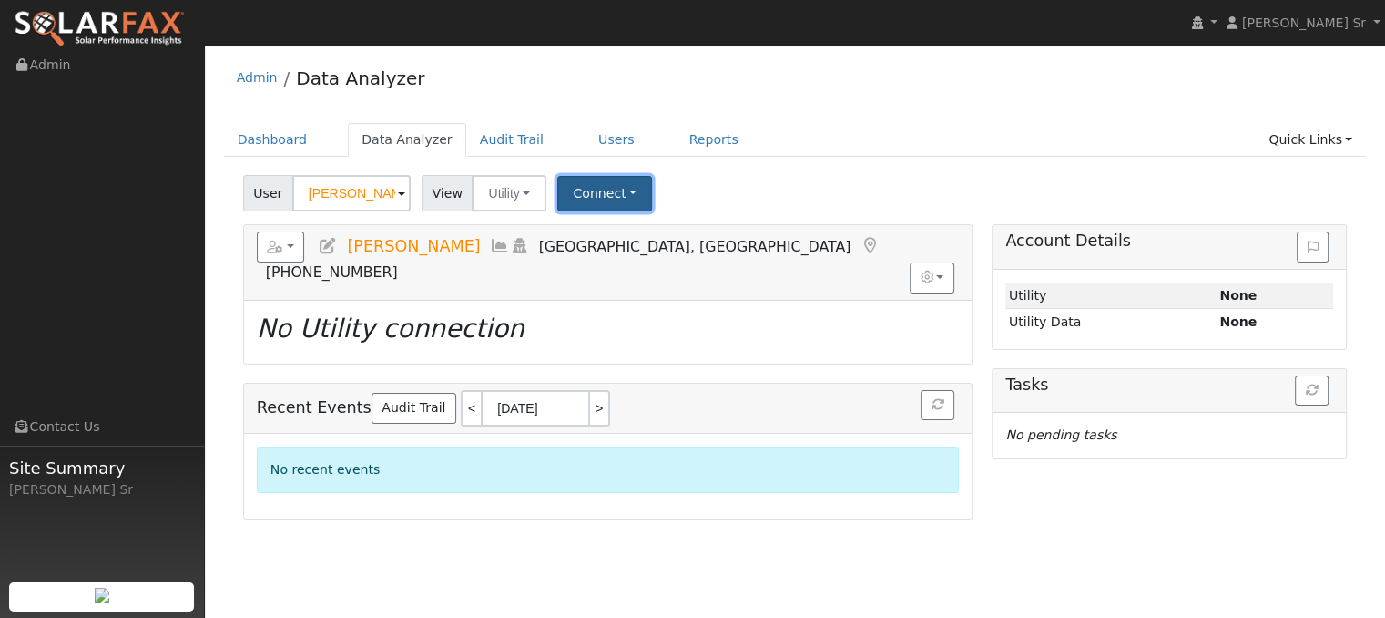
click at [612, 189] on button "Connect" at bounding box center [604, 194] width 95 height 36
click at [594, 230] on link "Select a Provider" at bounding box center [629, 233] width 142 height 26
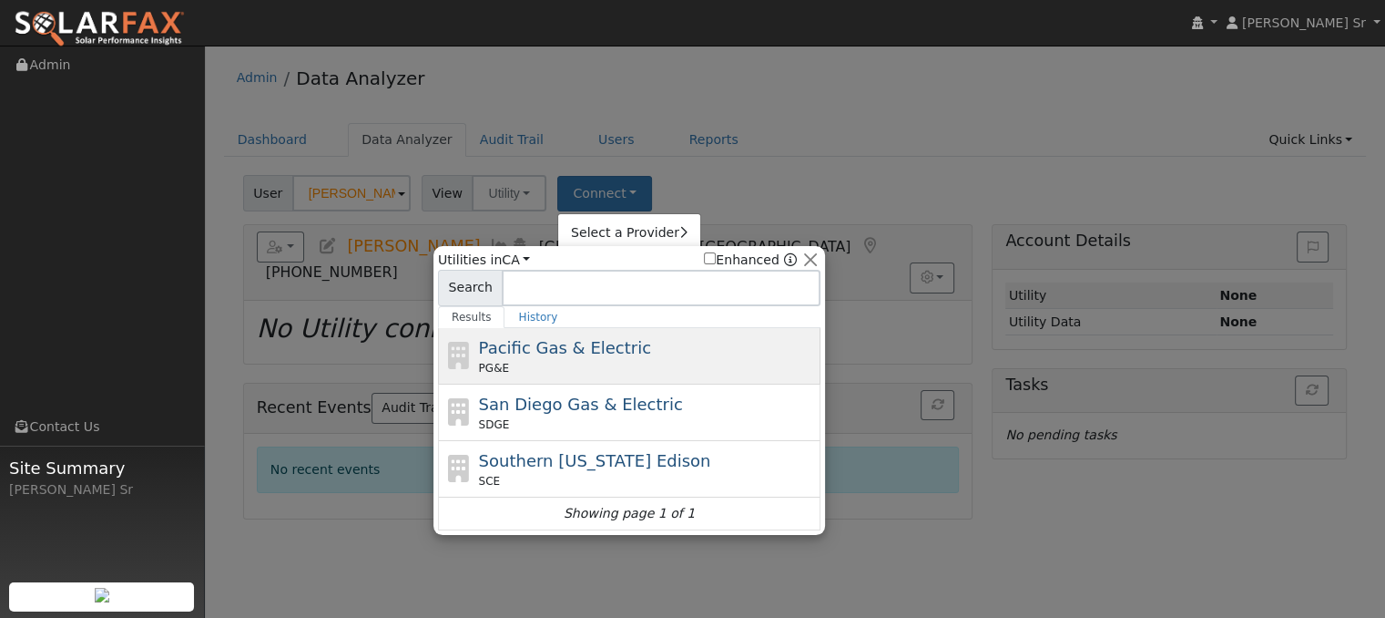
click at [549, 357] on div "Pacific Gas & Electric PG&E" at bounding box center [648, 355] width 338 height 41
